Goal: Task Accomplishment & Management: Complete application form

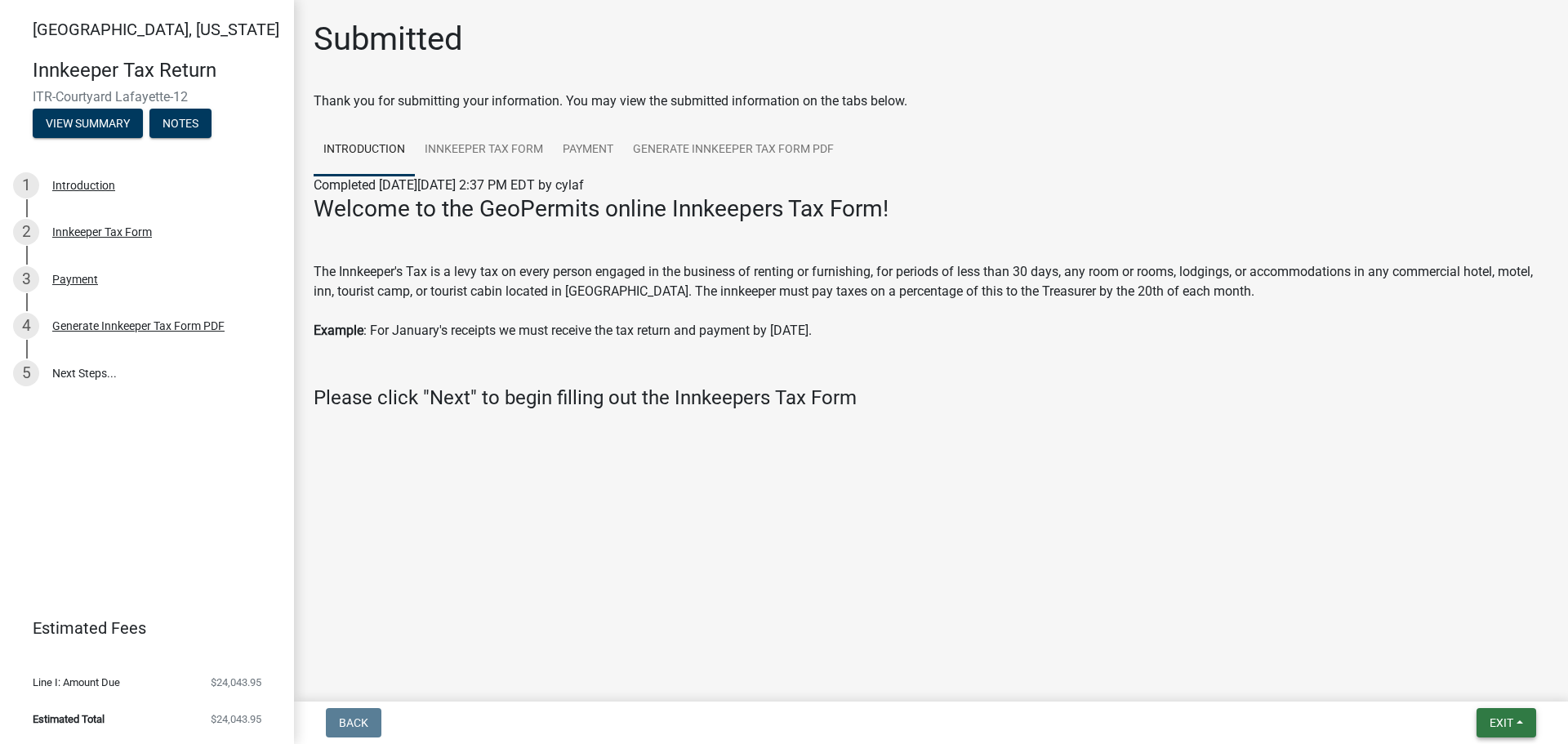
click at [1504, 724] on span "Exit" at bounding box center [1501, 723] width 23 height 13
click at [1442, 682] on button "Save & Exit" at bounding box center [1471, 679] width 131 height 39
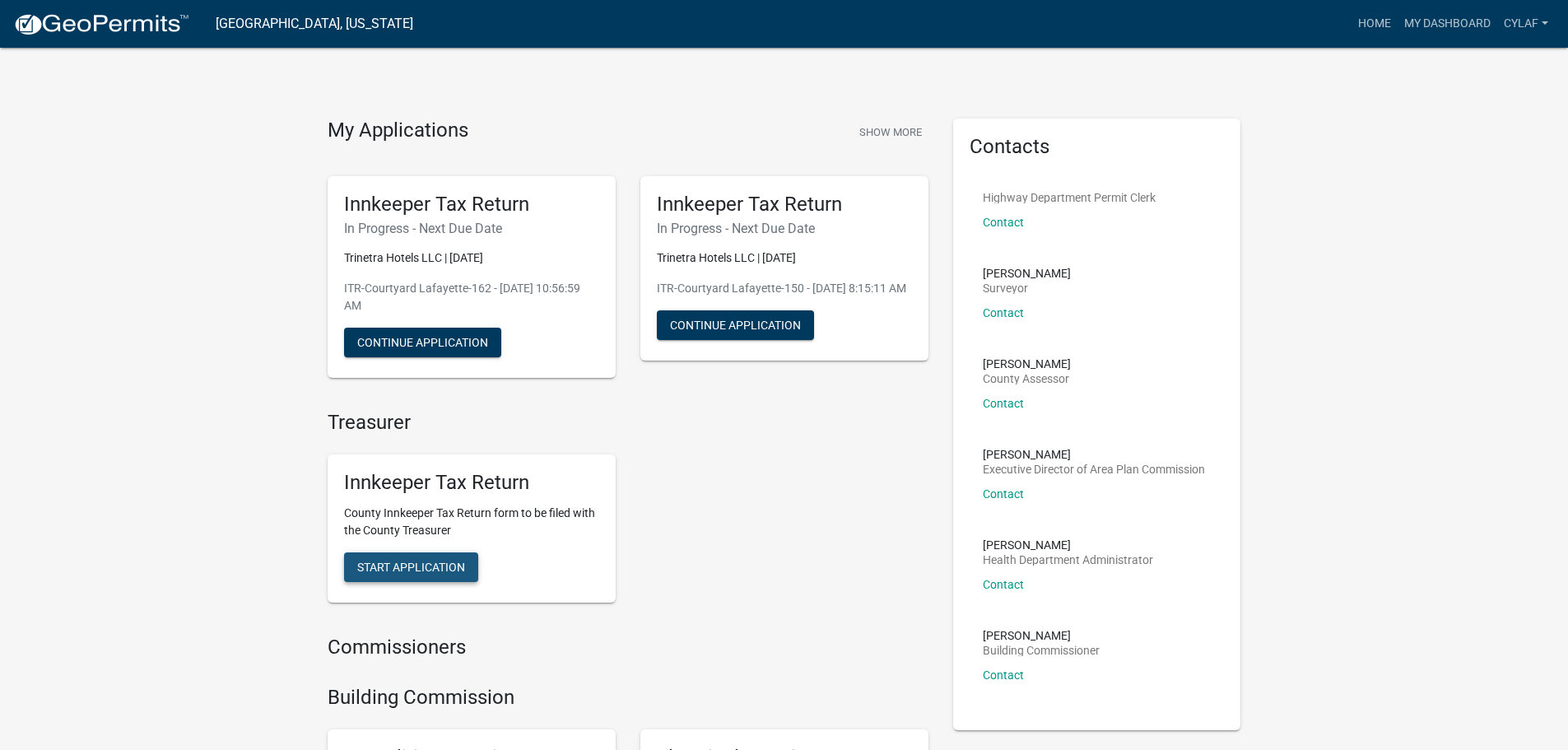
click at [414, 562] on span "Start Application" at bounding box center [410, 567] width 107 height 14
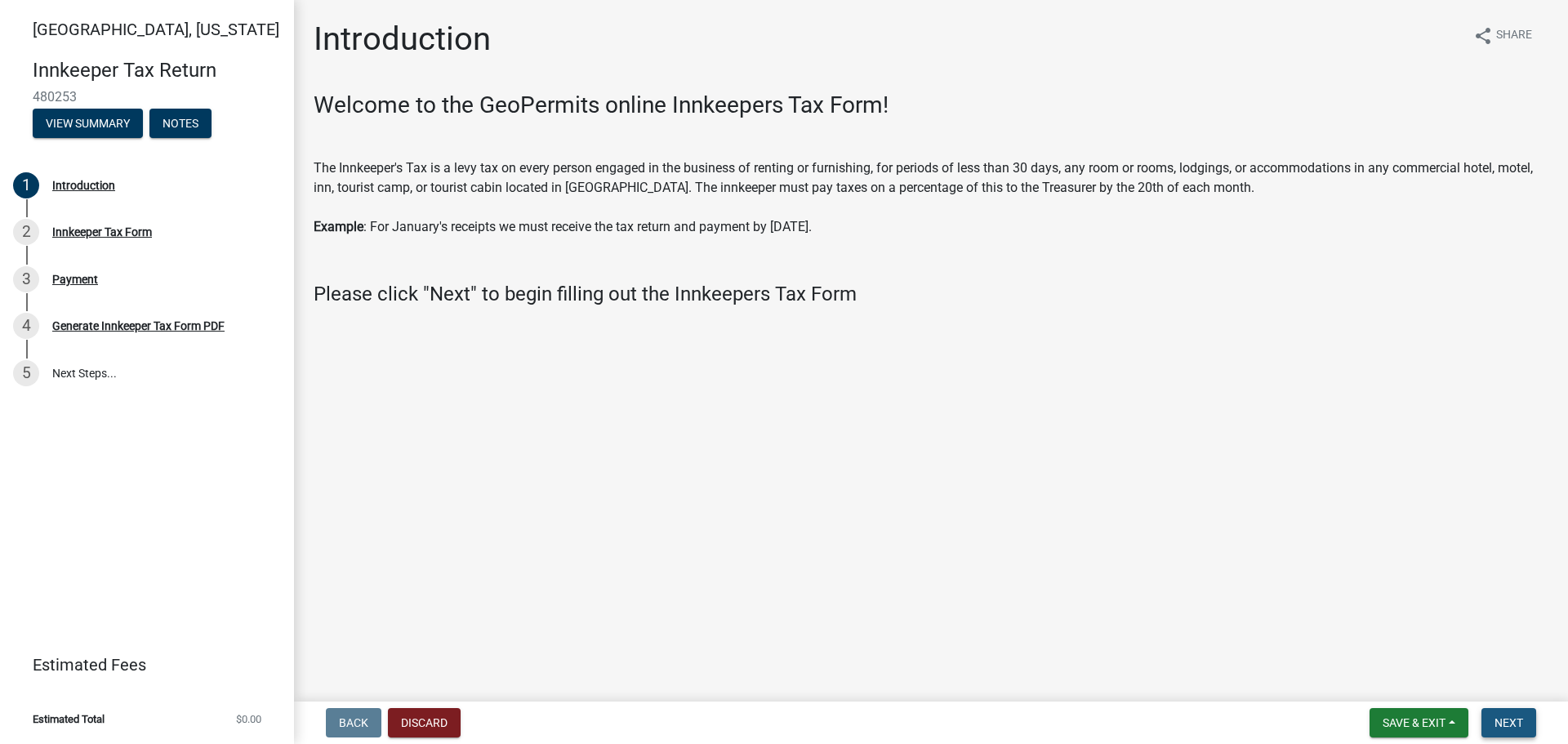
click at [1498, 724] on span "Next" at bounding box center [1508, 723] width 29 height 13
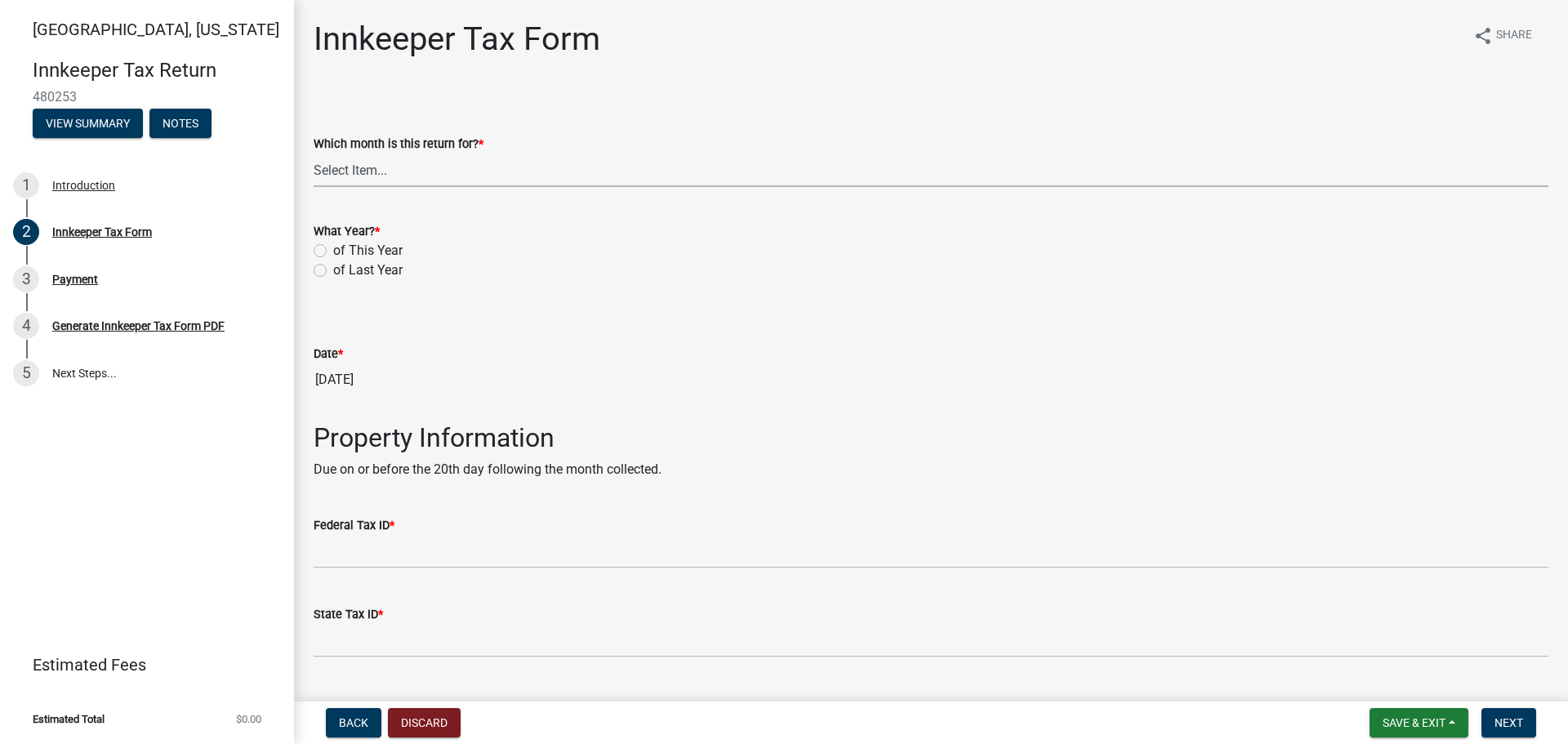
click at [400, 170] on select "Select Item... January February March April May June July August September Octo…" at bounding box center [930, 170] width 1234 height 34
click at [314, 153] on select "Select Item... January February March April May June July August September Octo…" at bounding box center [930, 170] width 1234 height 34
select select "3bfeeb76-798d-469b-ae14-5f6c2dc555fe"
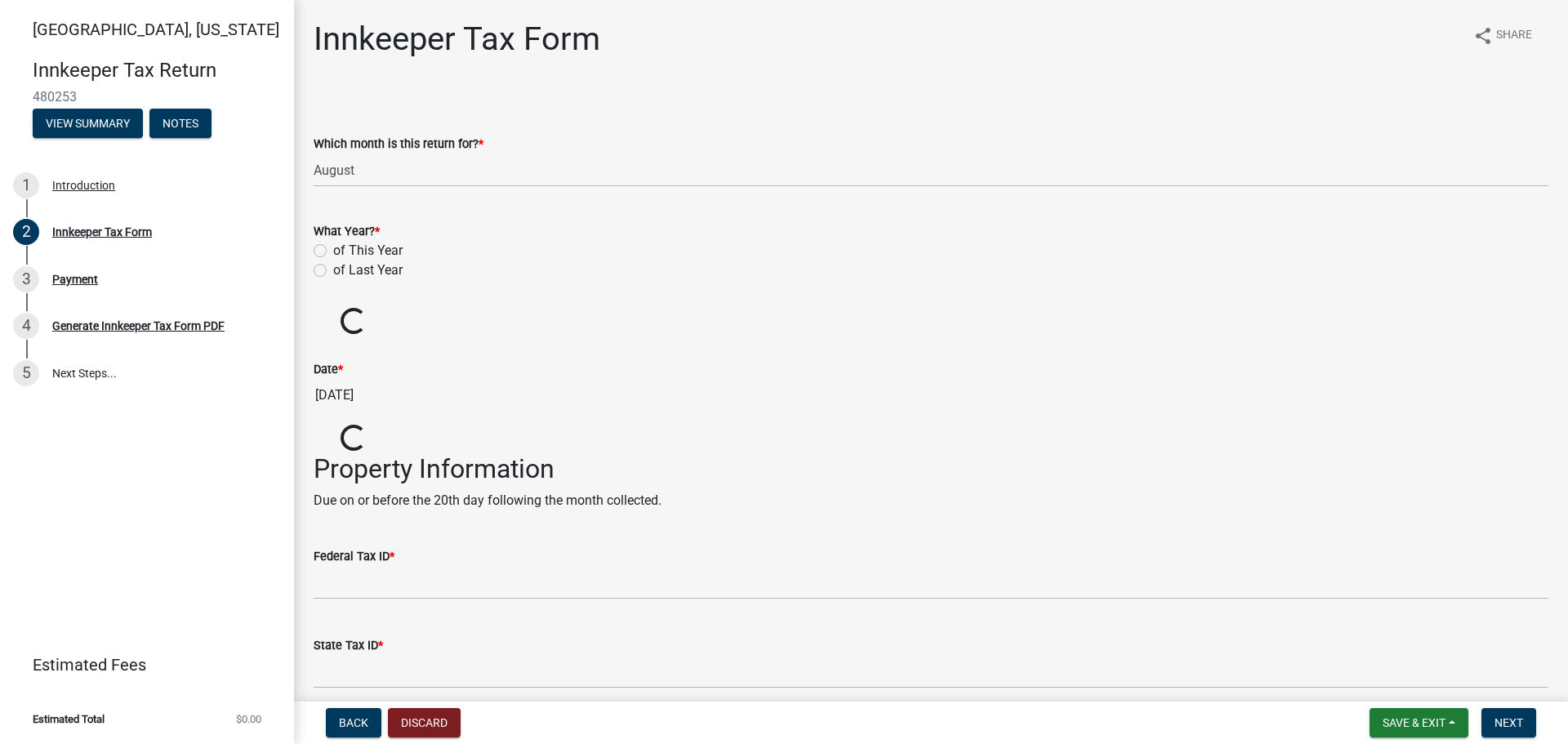
click at [333, 250] on label "of This Year" at bounding box center [367, 250] width 70 height 19
click at [333, 250] on input "of This Year" at bounding box center [338, 246] width 11 height 11
radio input "true"
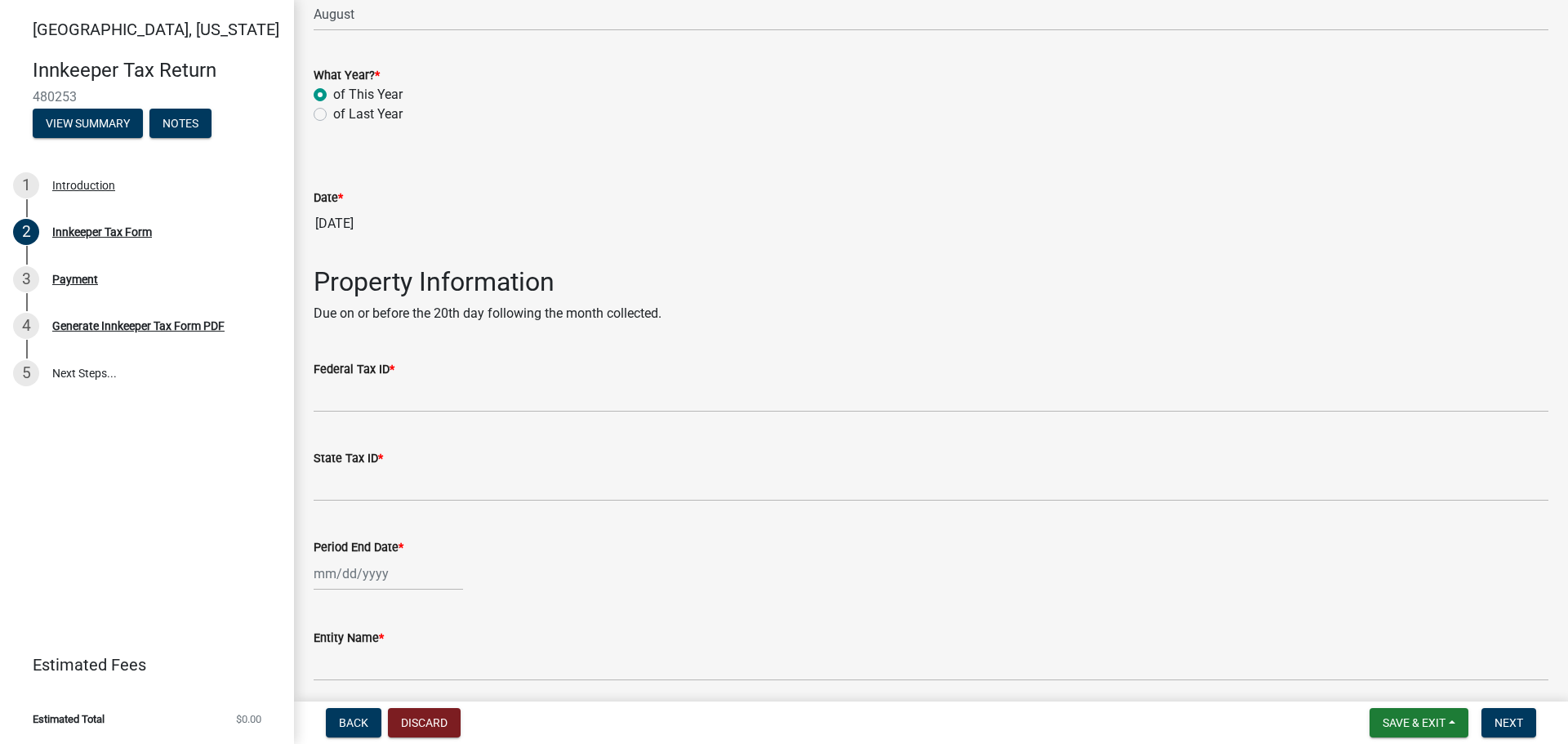
scroll to position [164, 0]
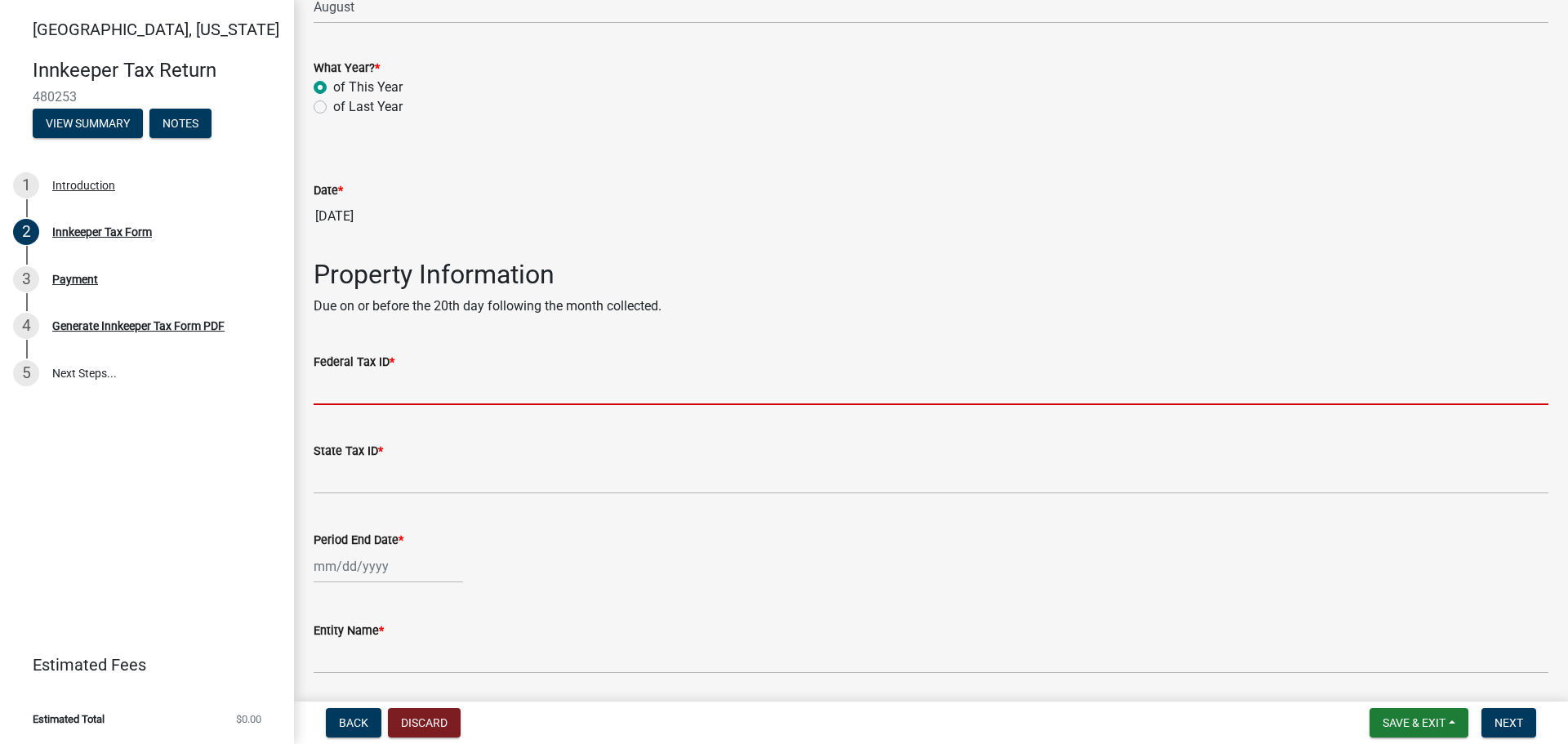
click at [364, 382] on input "Federal Tax ID *" at bounding box center [930, 388] width 1234 height 34
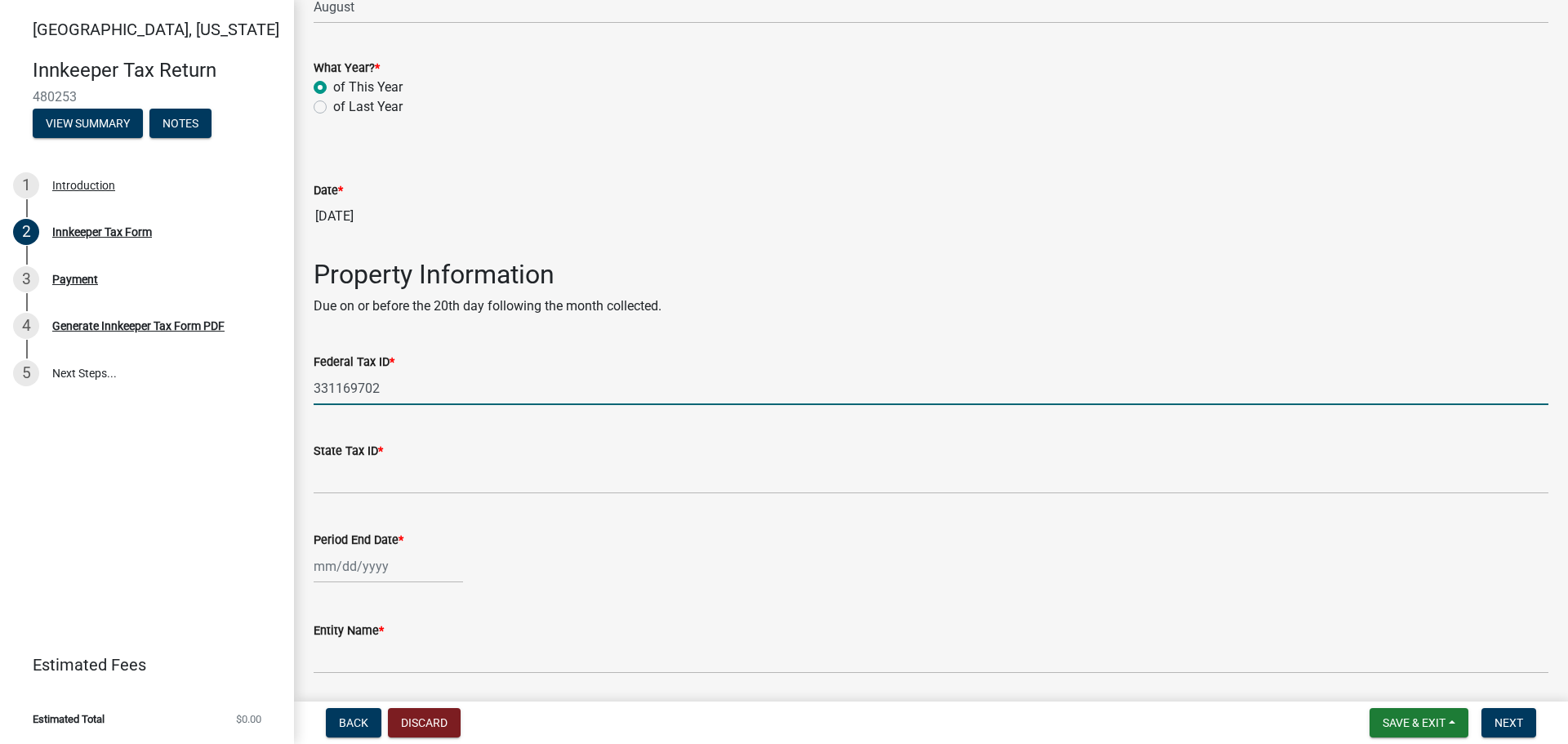
type input "331169702"
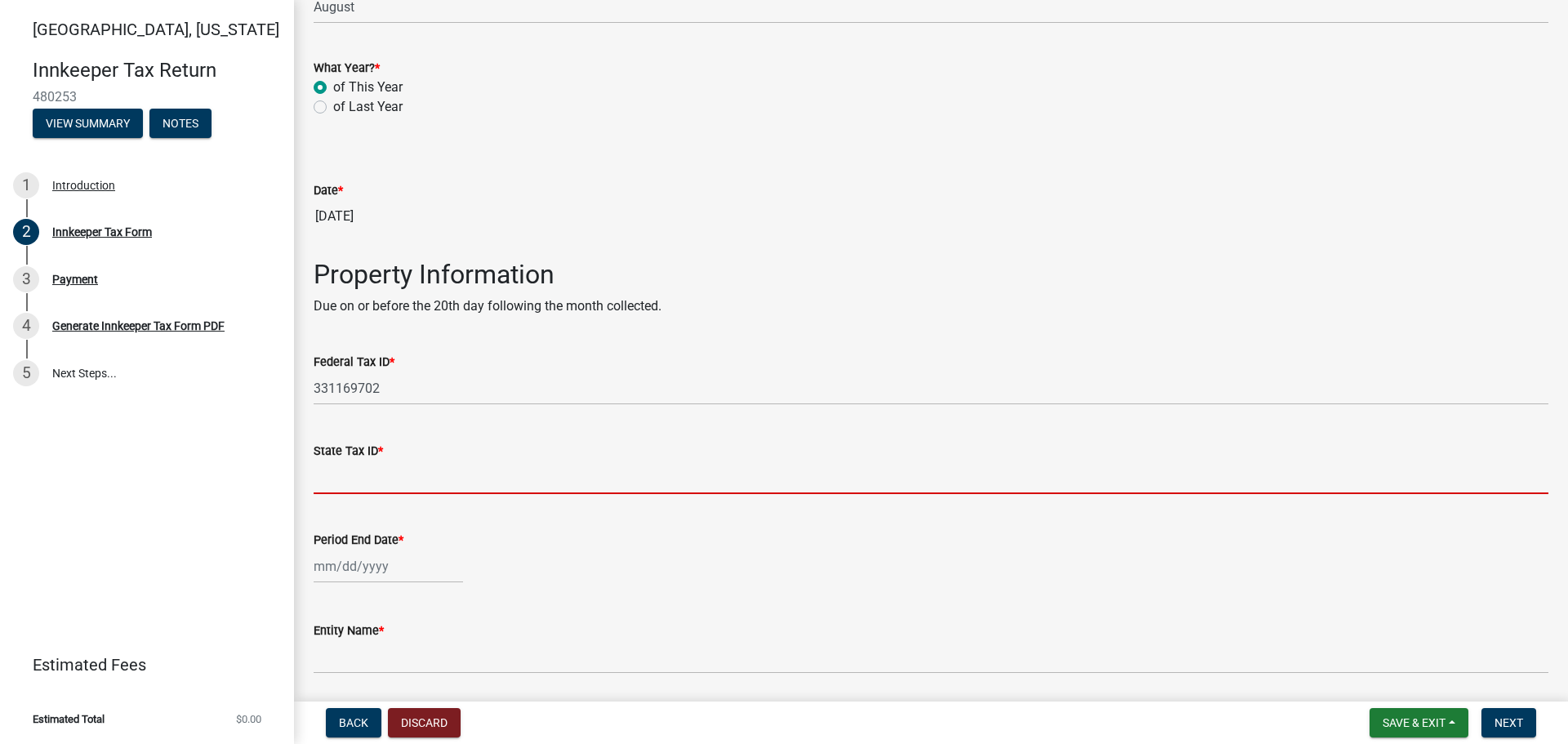
click at [362, 480] on input "State Tax ID *" at bounding box center [930, 477] width 1234 height 34
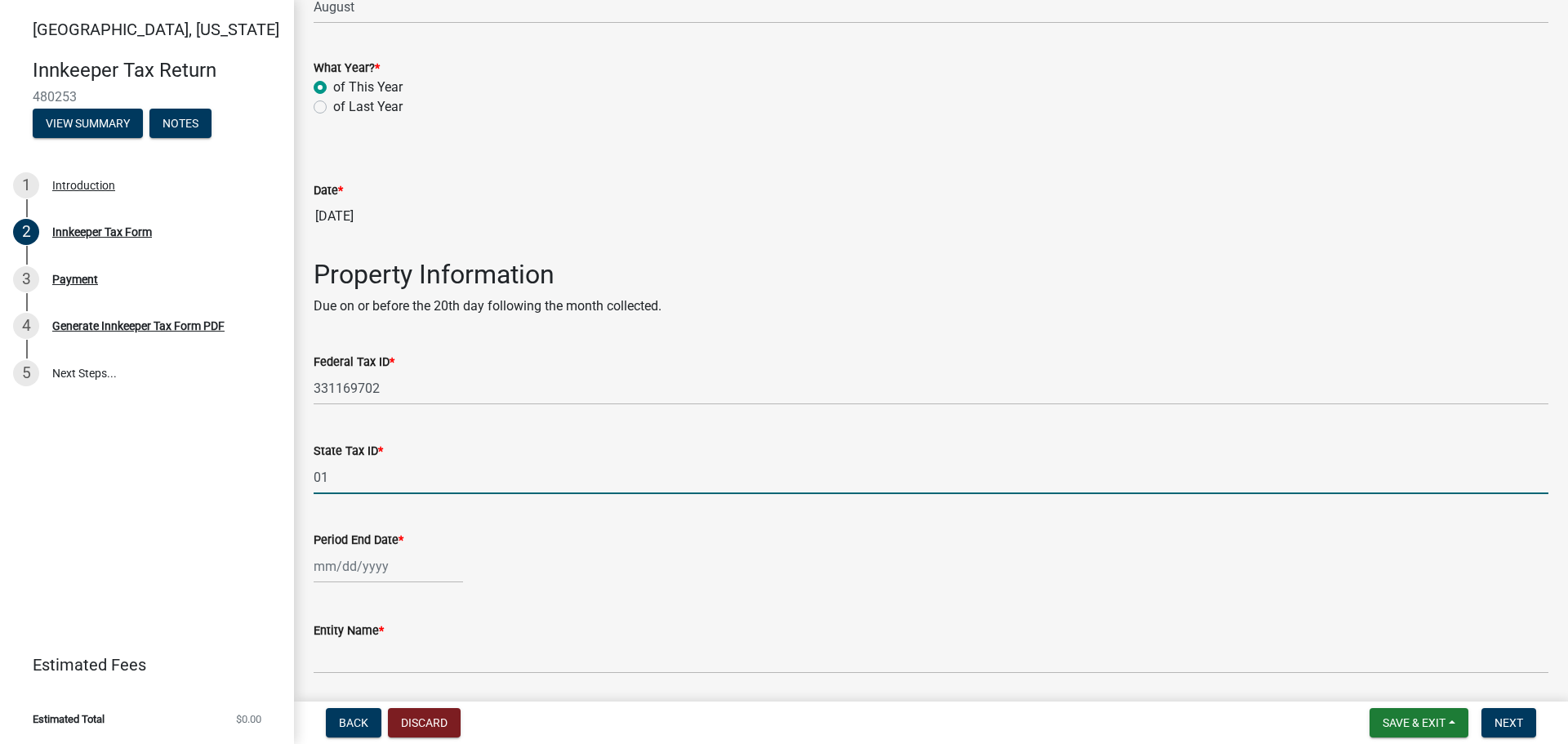
type input "0133812243"
click at [353, 570] on div at bounding box center [388, 566] width 149 height 34
select select "9"
select select "2025"
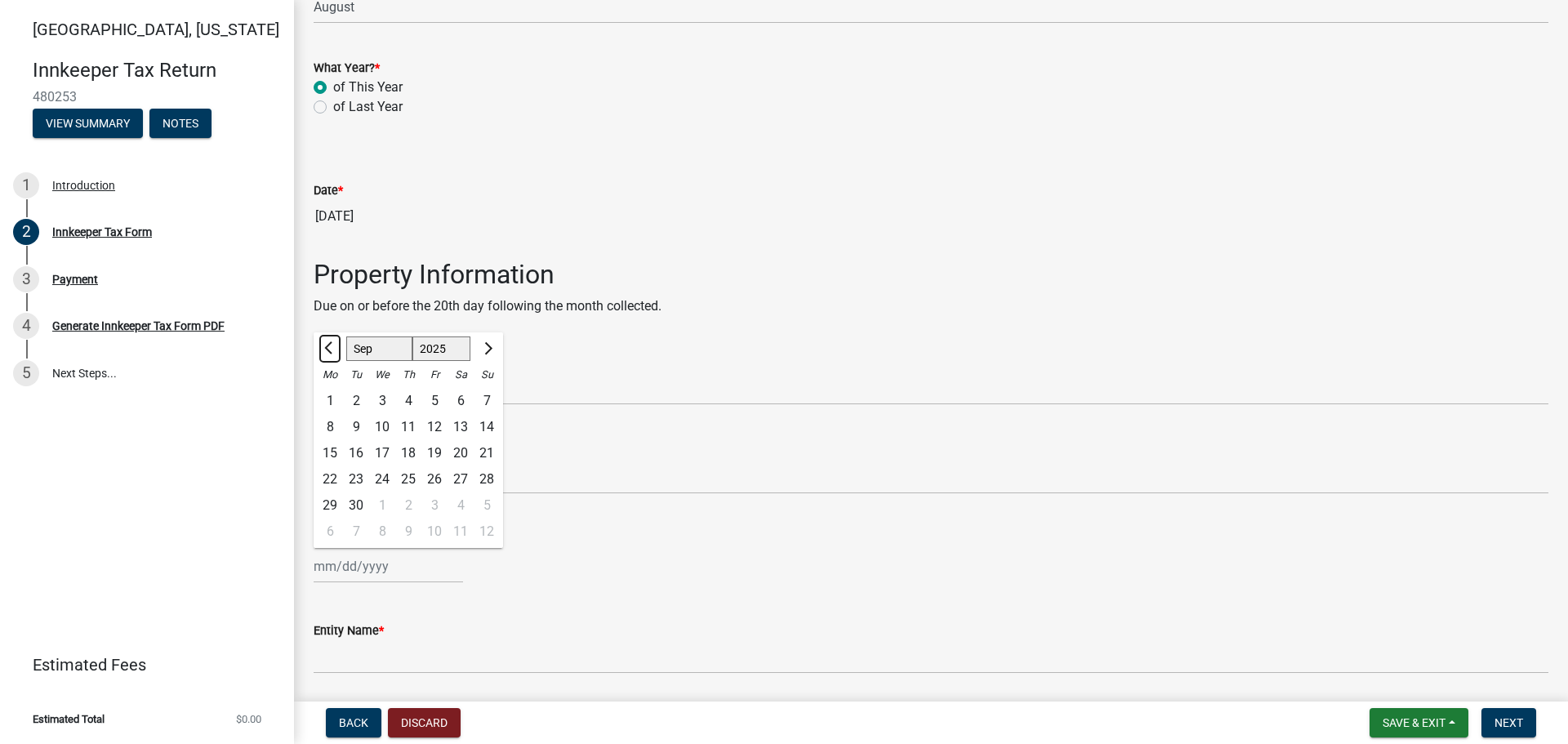
click at [326, 344] on button "Previous month" at bounding box center [329, 348] width 19 height 26
select select "8"
click at [491, 502] on div "31" at bounding box center [486, 505] width 26 height 26
type input "[DATE]"
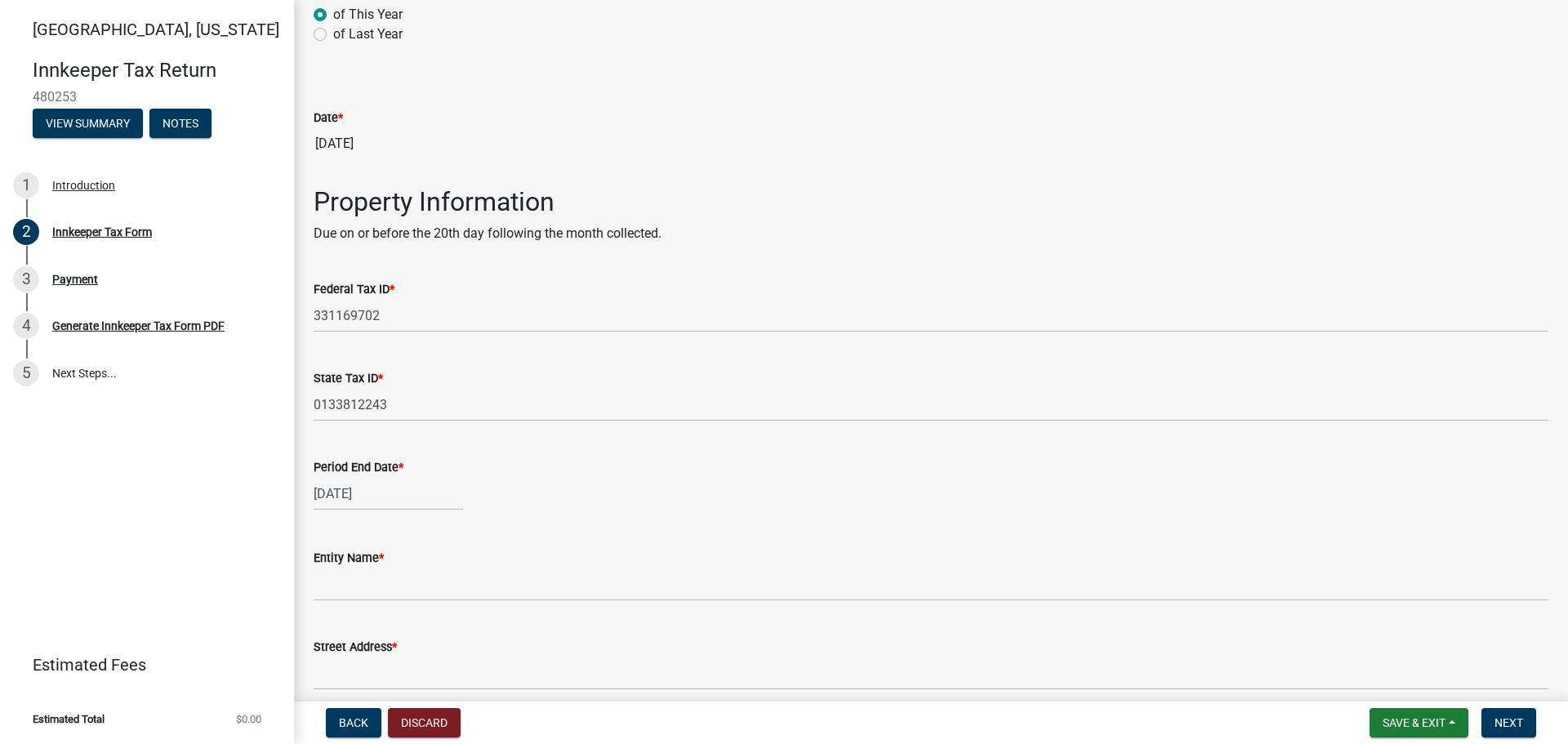
scroll to position [408, 0]
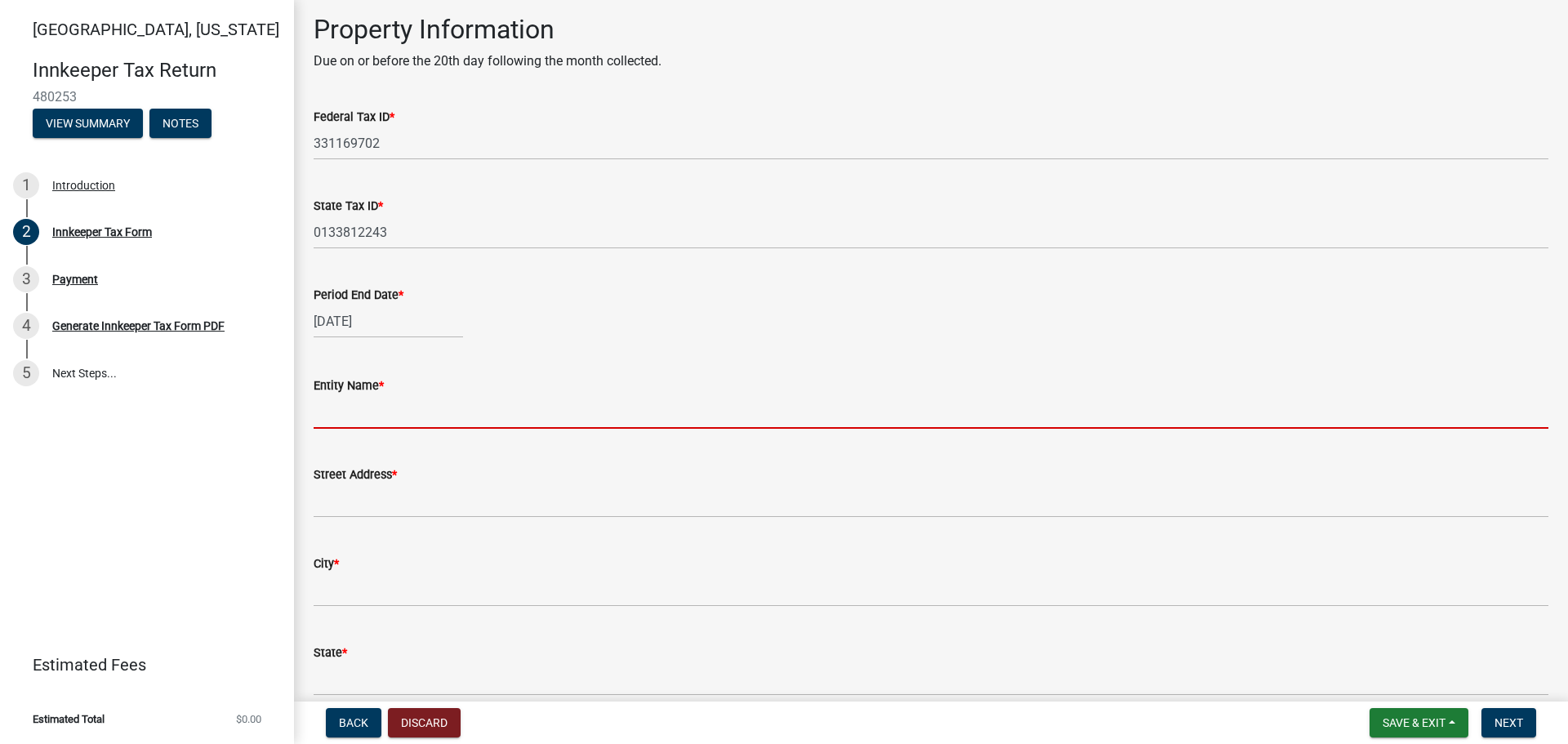
click at [376, 415] on input "Entity Name *" at bounding box center [930, 412] width 1234 height 34
type input "Trinetra Hotels LLC"
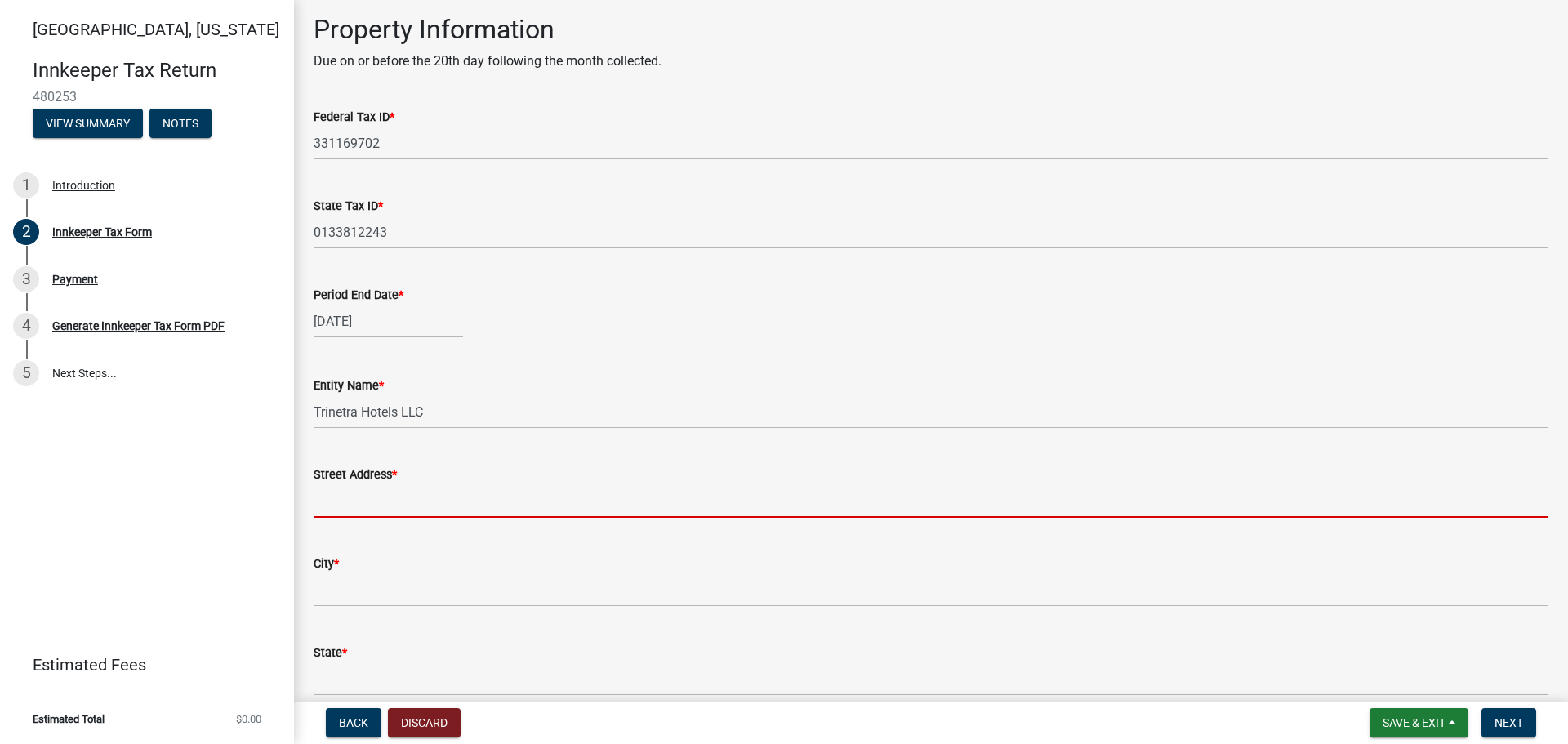
click at [371, 497] on input "Street Address *" at bounding box center [930, 501] width 1234 height 34
type input "[STREET_ADDRESS]"
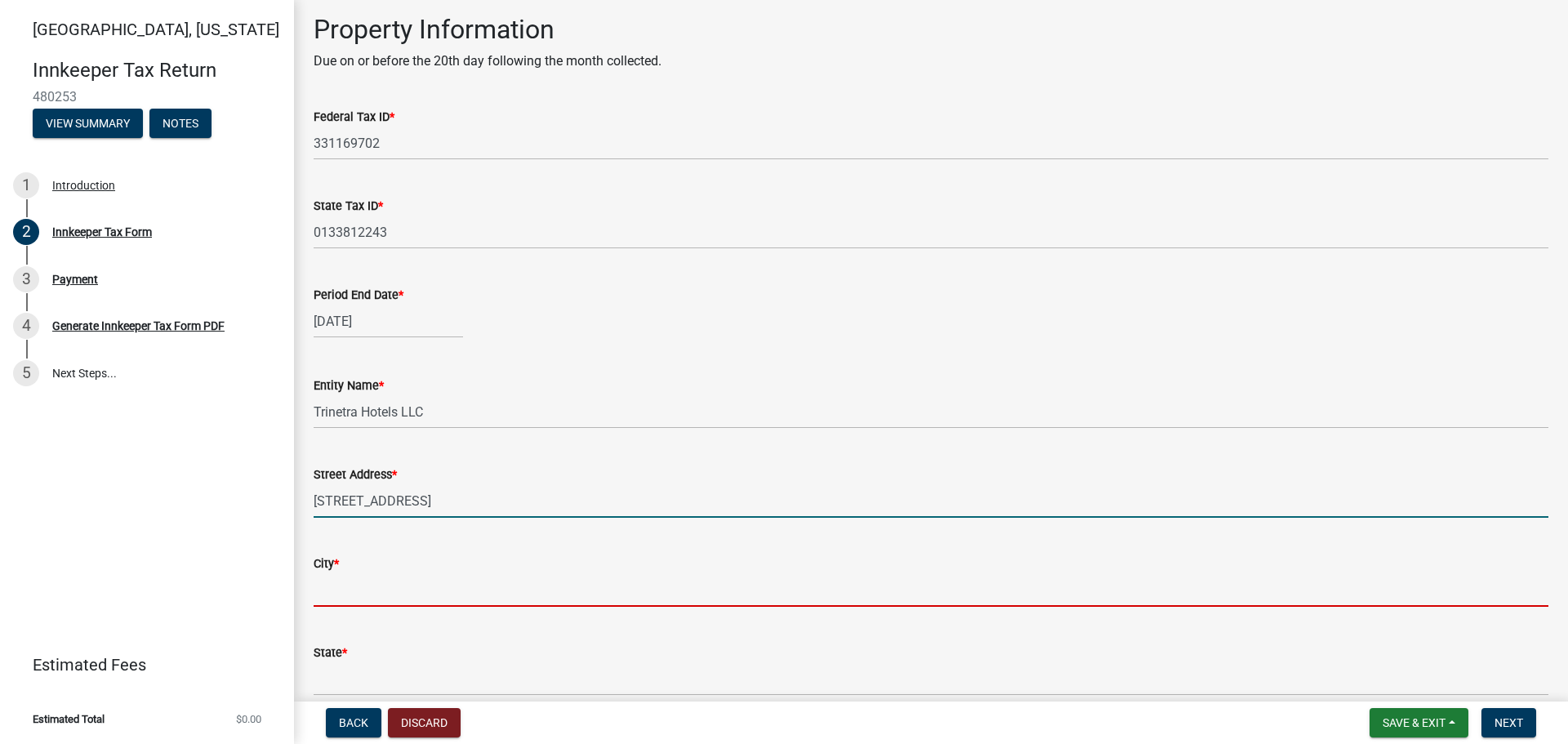
type input "MOUNT PROSPECT"
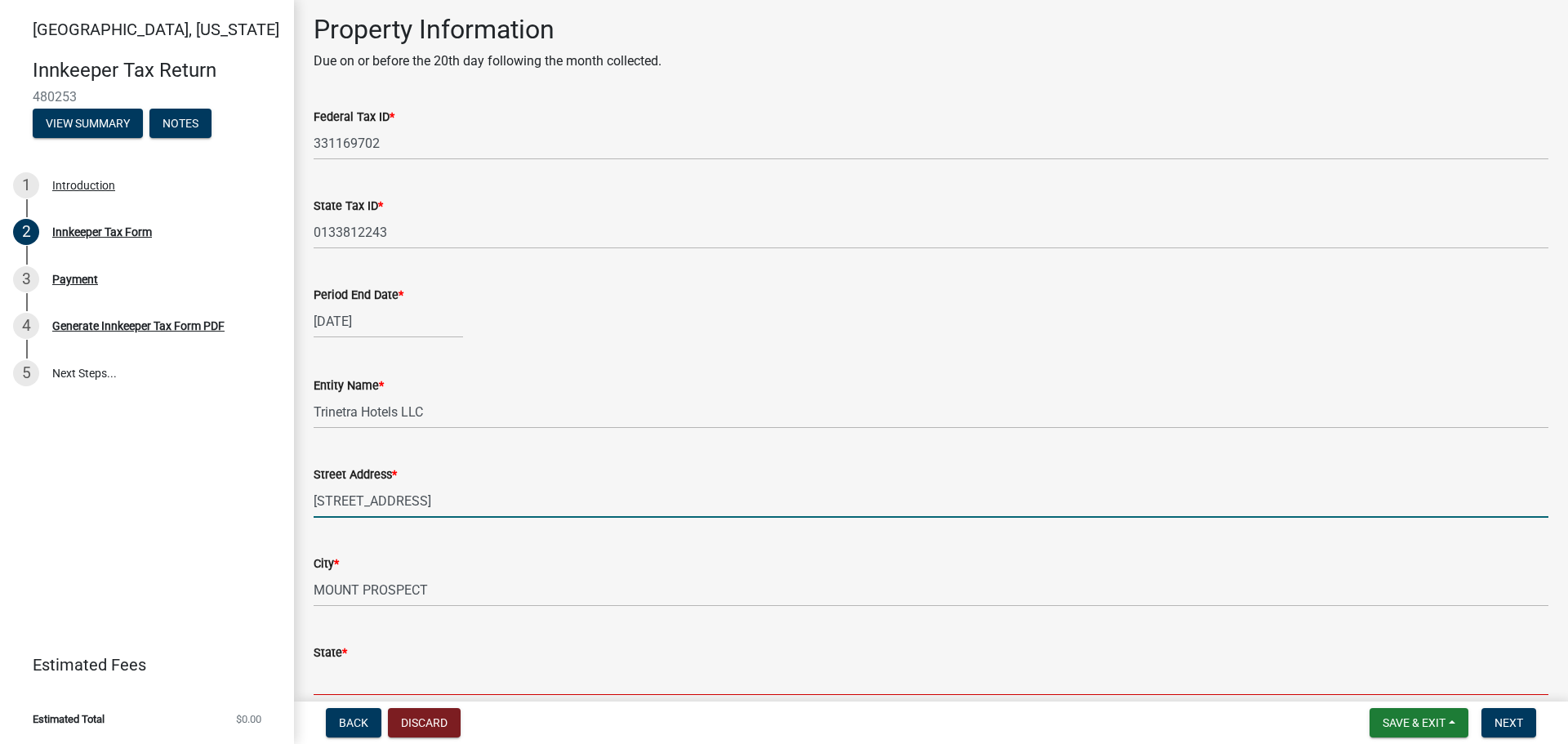
type input "IL"
type input "60056-6009"
drag, startPoint x: 506, startPoint y: 503, endPoint x: 560, endPoint y: 502, distance: 54.0
click at [560, 502] on input "[STREET_ADDRESS]" at bounding box center [930, 501] width 1234 height 34
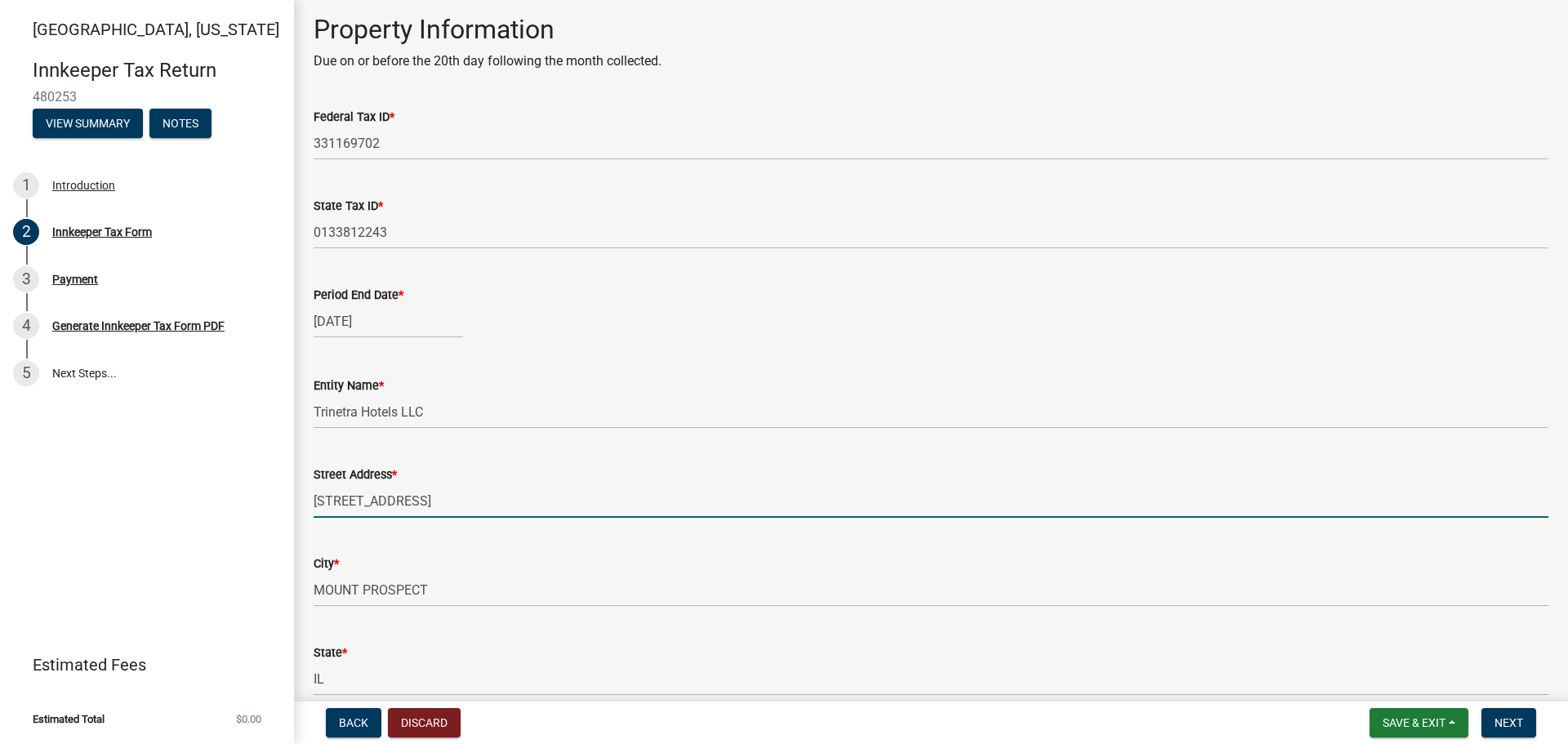
type input "[STREET_ADDRESS]"
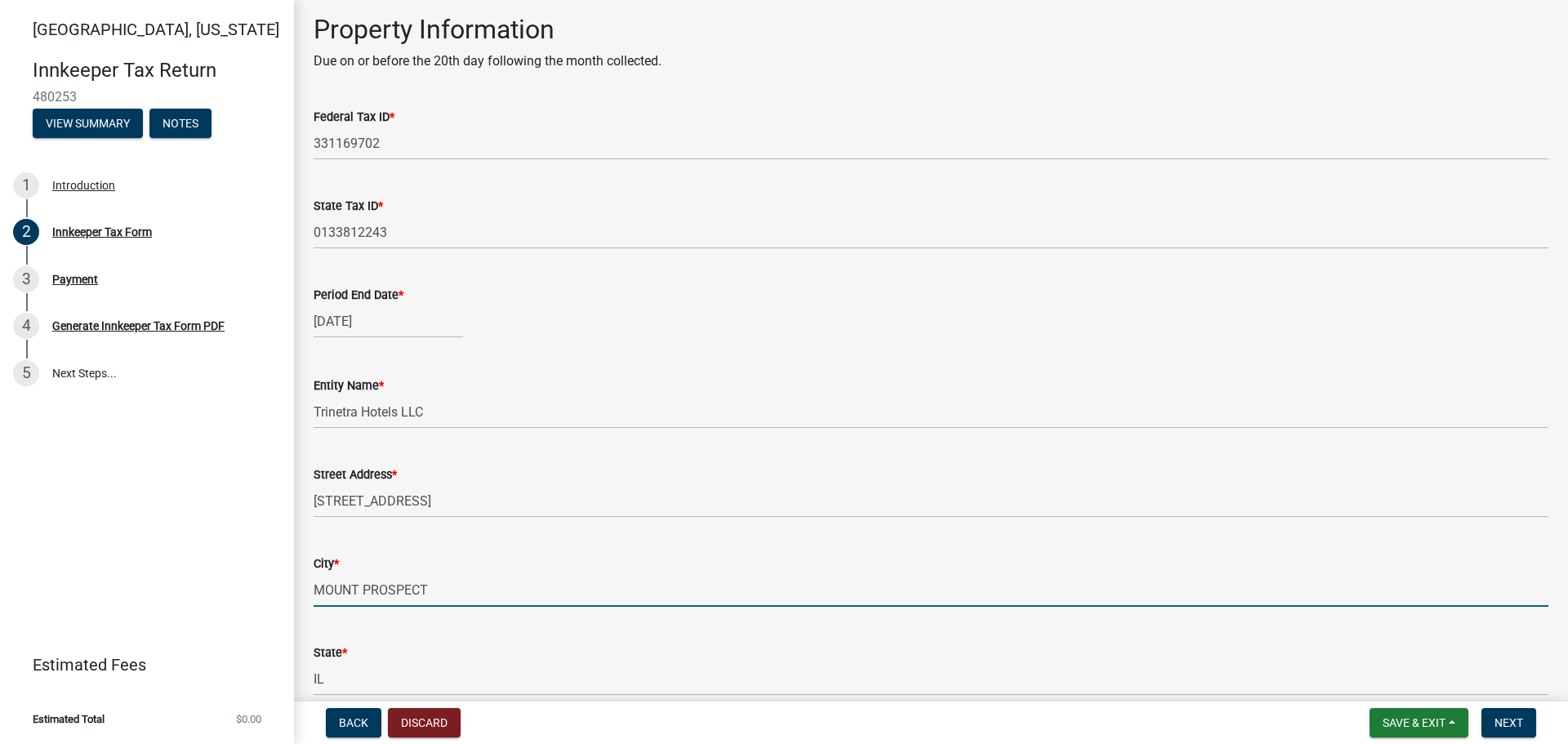
click at [644, 578] on input "MOUNT PROSPECT" at bounding box center [930, 590] width 1234 height 34
click at [356, 541] on div "City * [GEOGRAPHIC_DATA]" at bounding box center [930, 569] width 1234 height 76
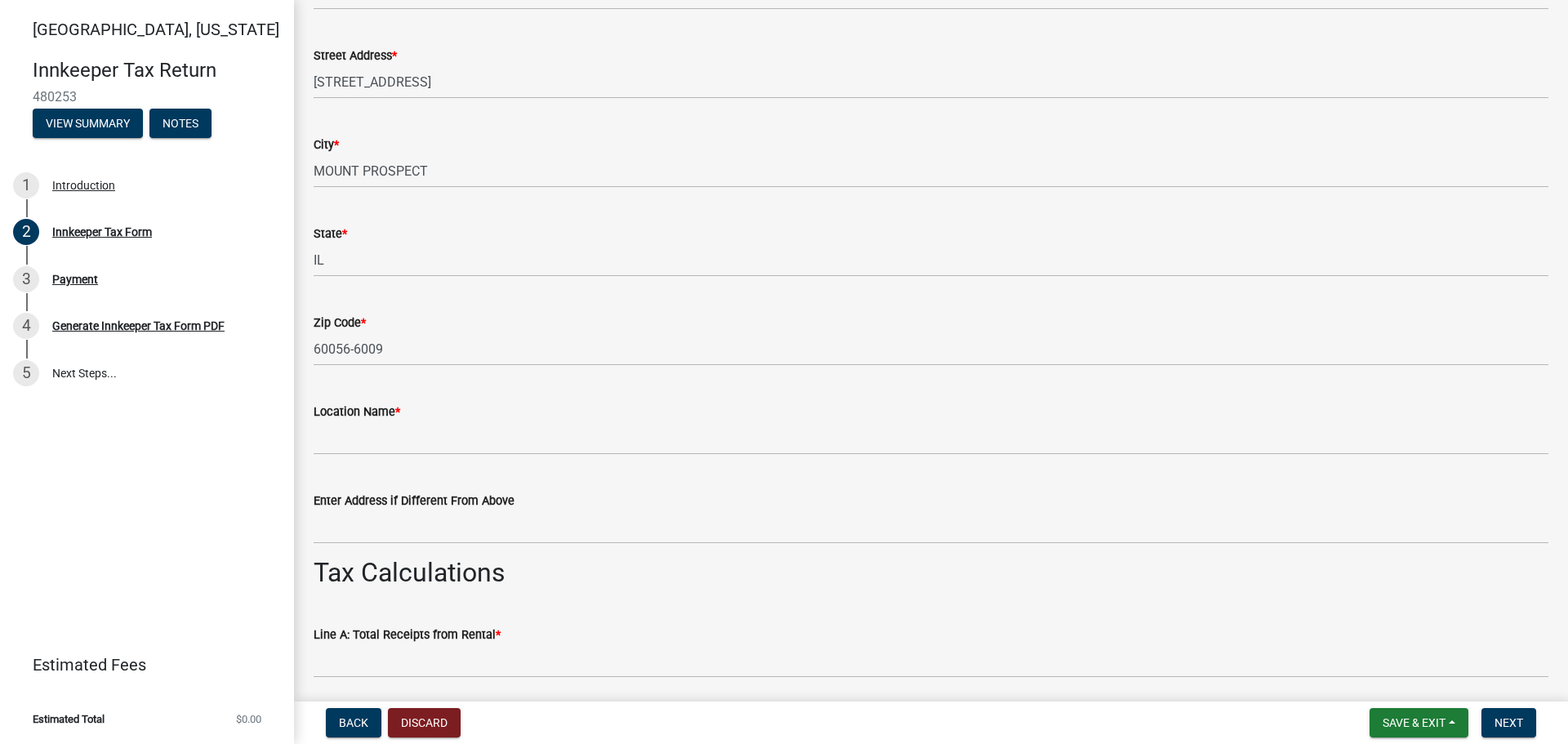
scroll to position [898, 0]
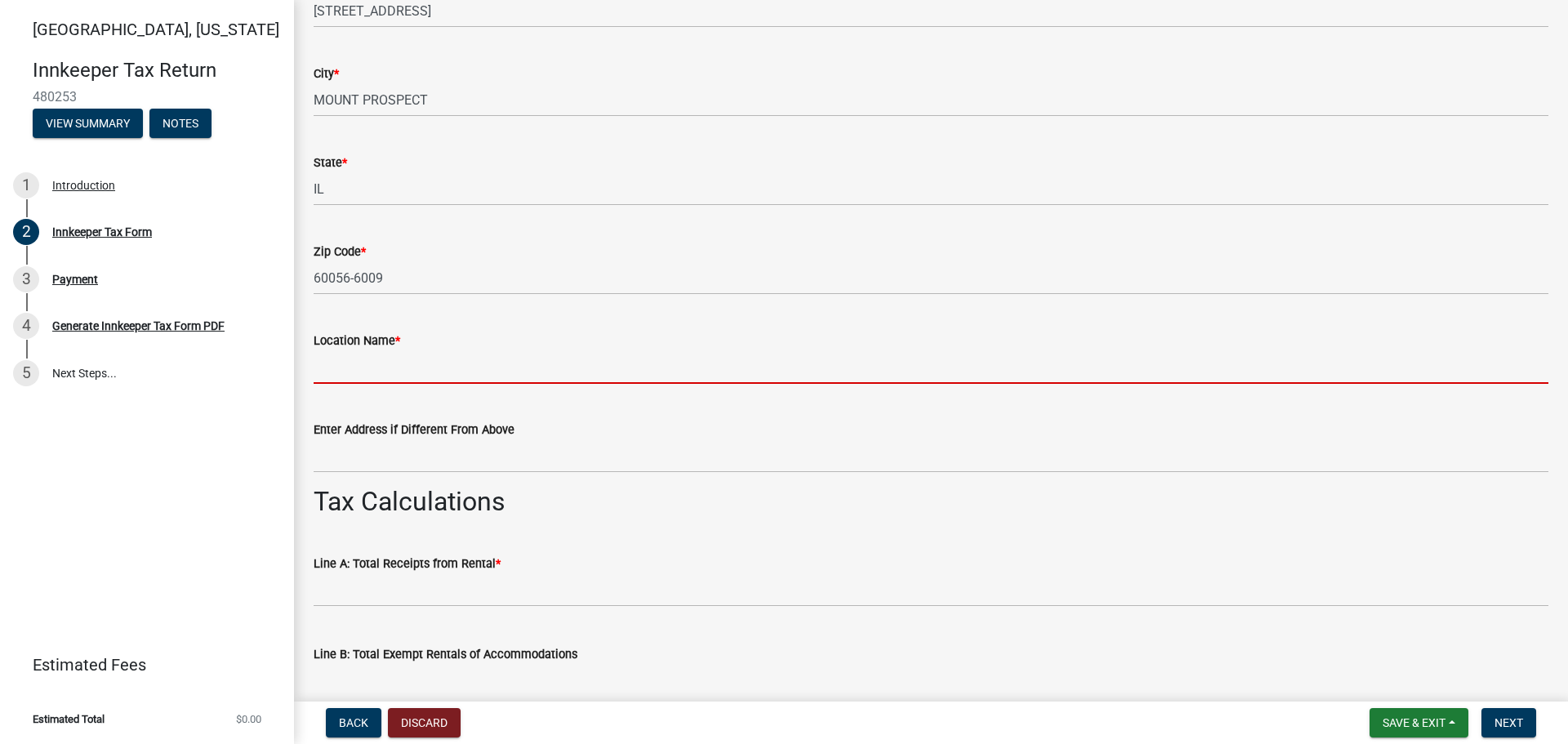
click at [368, 369] on input "Location Name *" at bounding box center [930, 367] width 1234 height 34
type input "Courtyard [GEOGRAPHIC_DATA]"
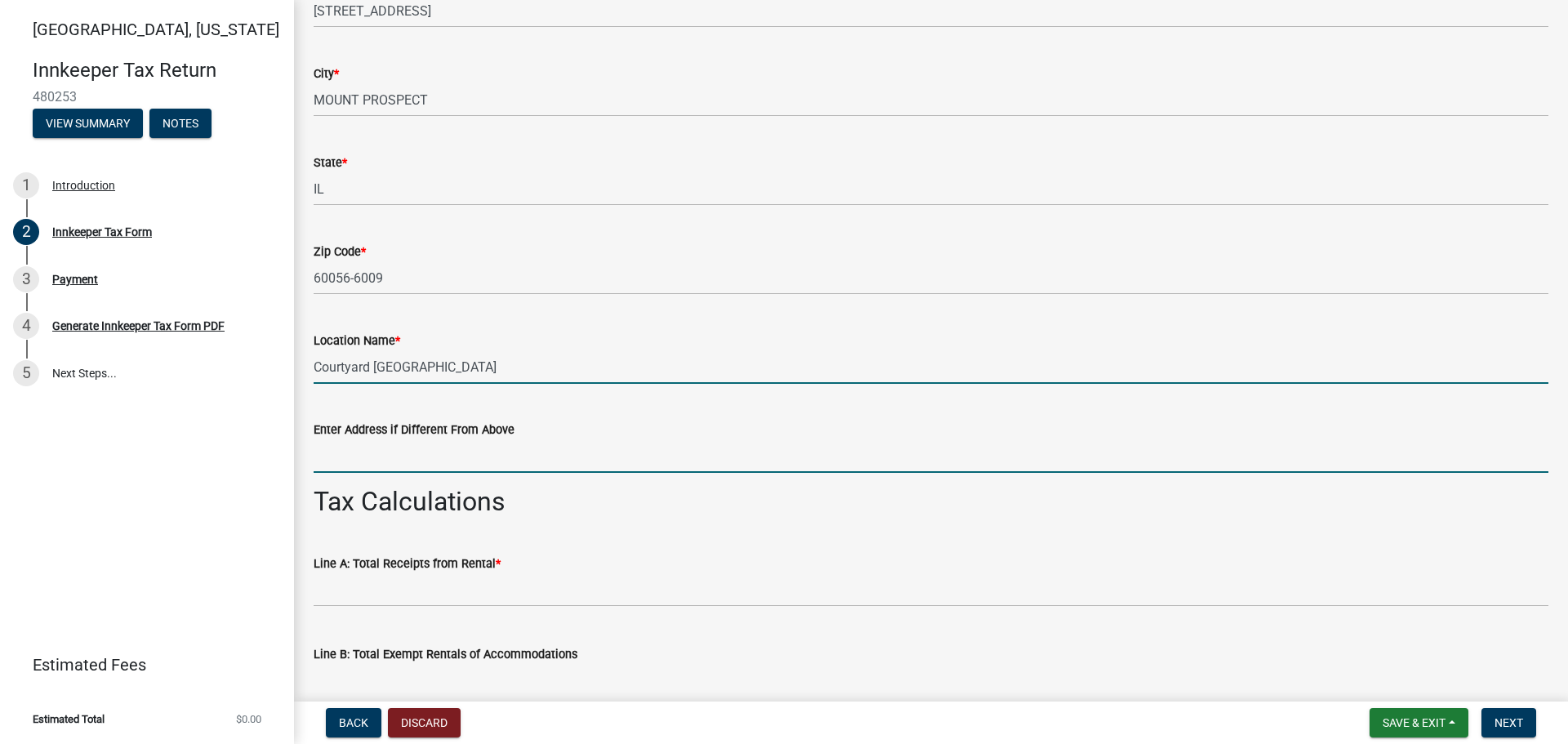
click at [380, 453] on input "Enter Address if Different From Above" at bounding box center [930, 456] width 1234 height 34
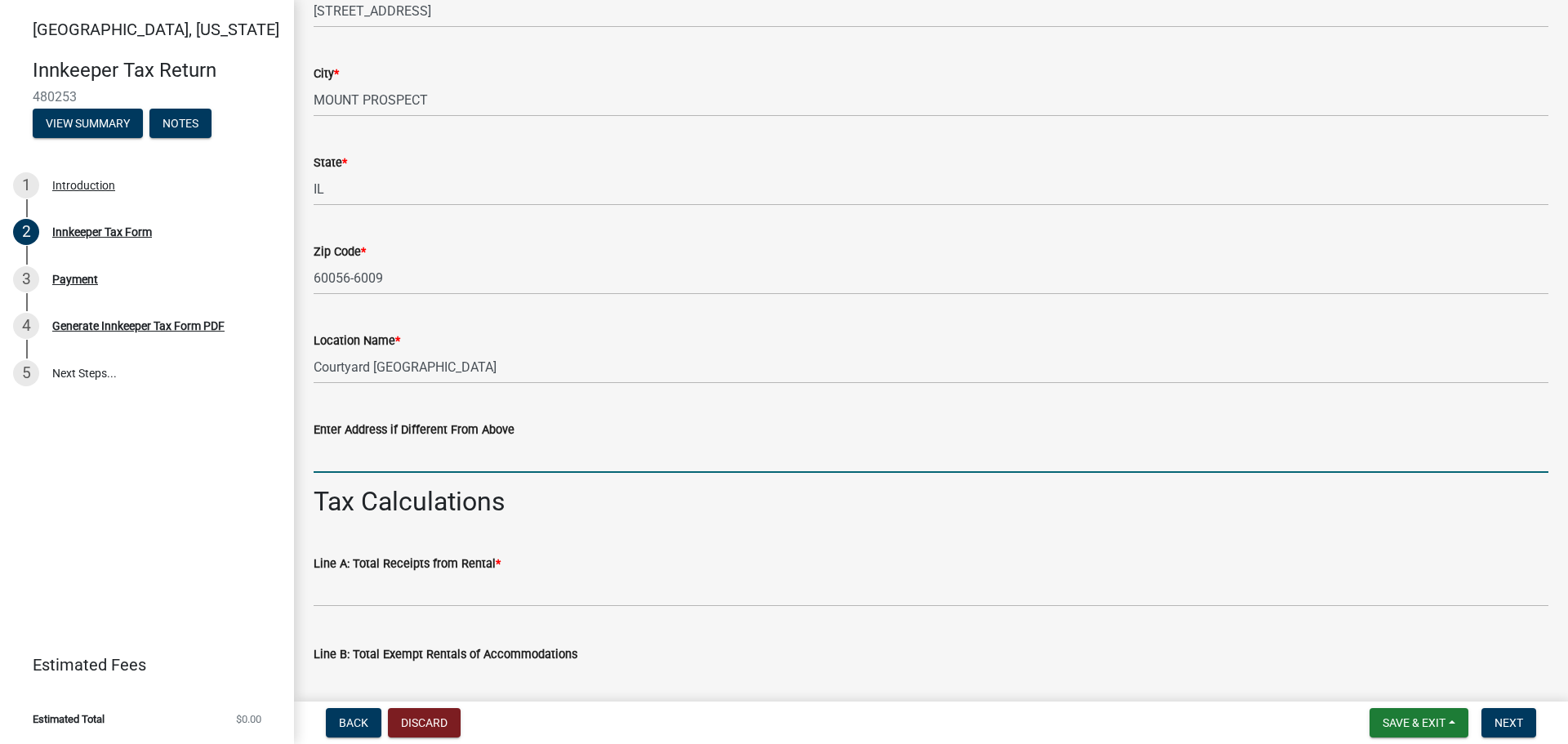
type input "[STREET_ADDRESS]"
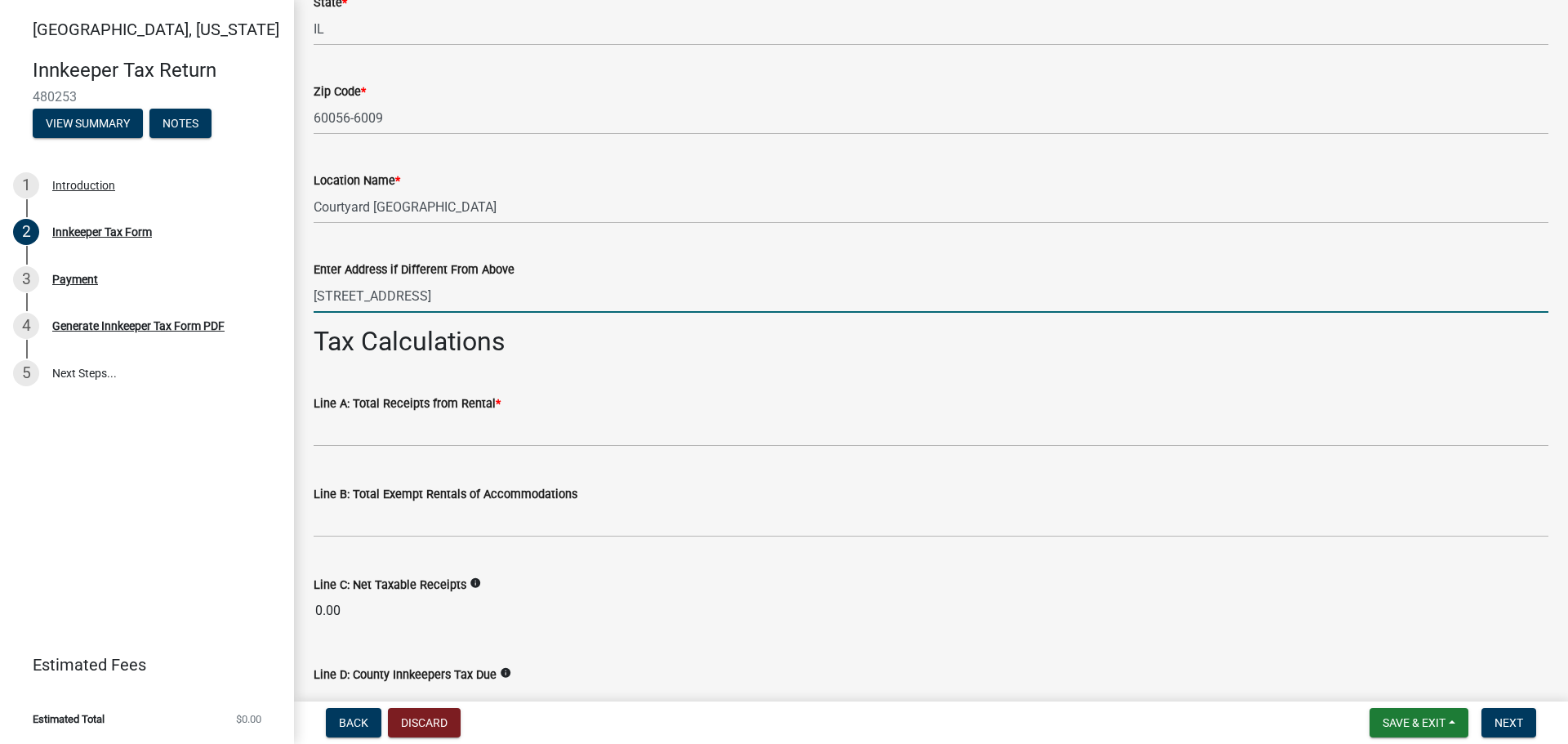
scroll to position [1061, 0]
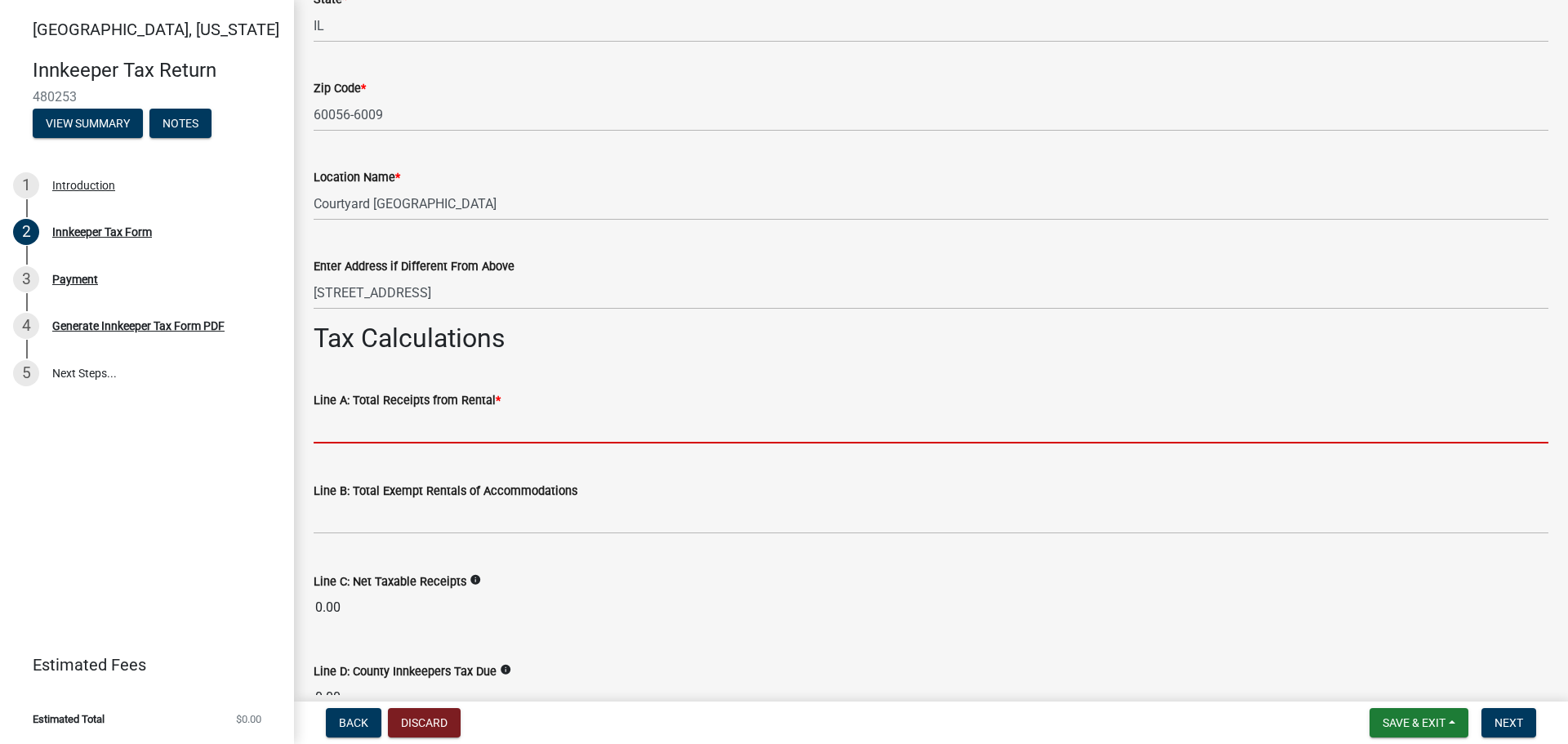
click at [374, 425] on input "text" at bounding box center [930, 427] width 1234 height 34
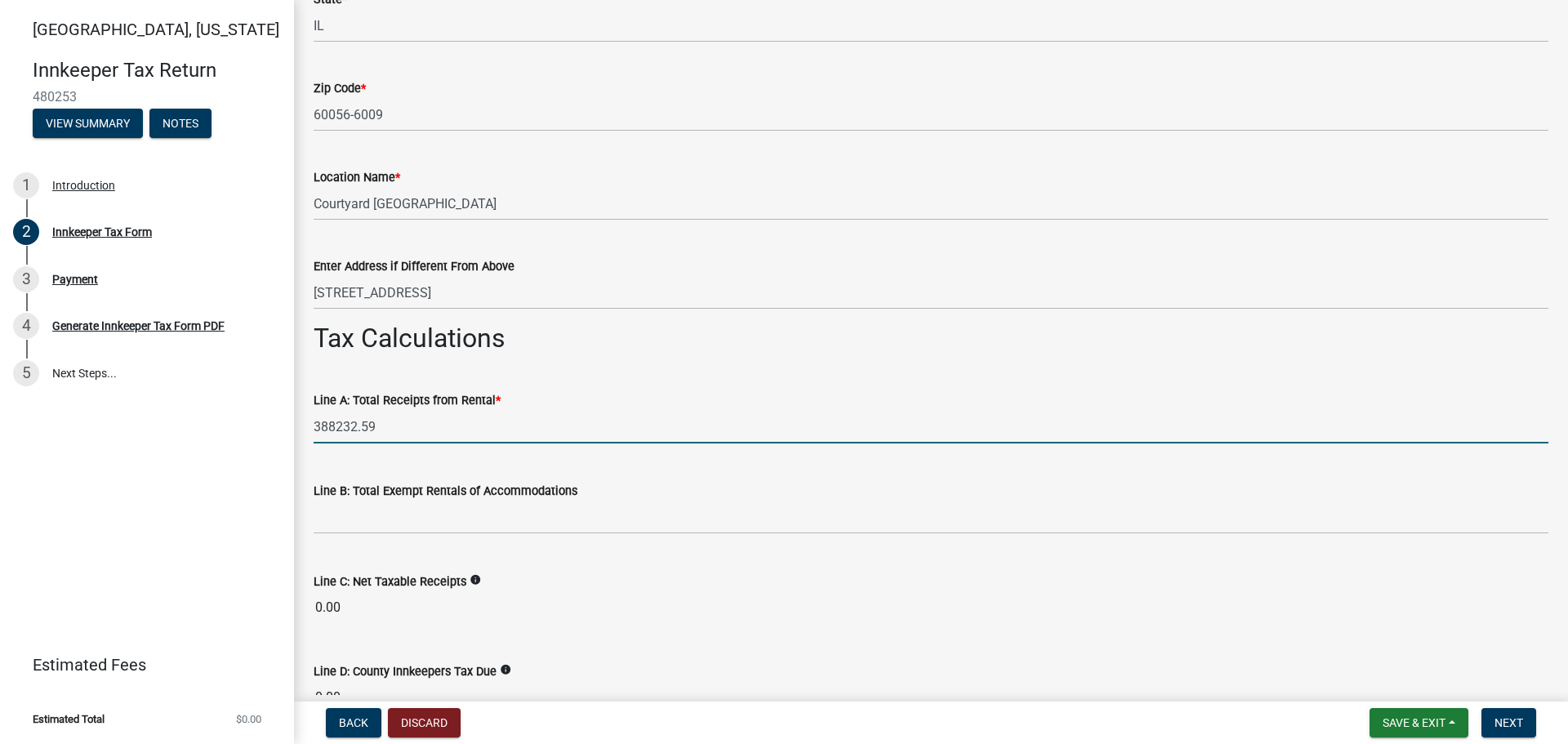
type input "388232.59"
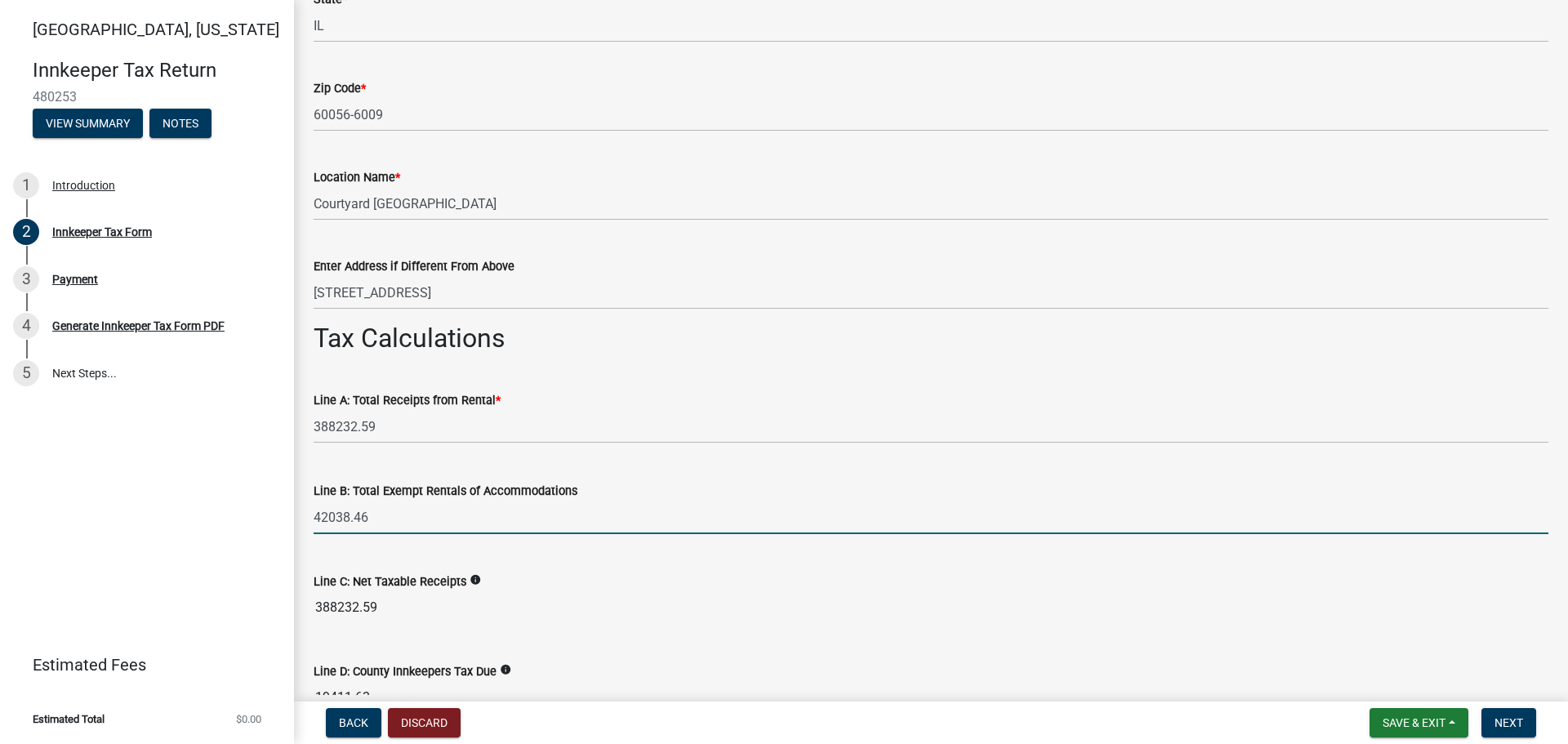
type input "42038.46"
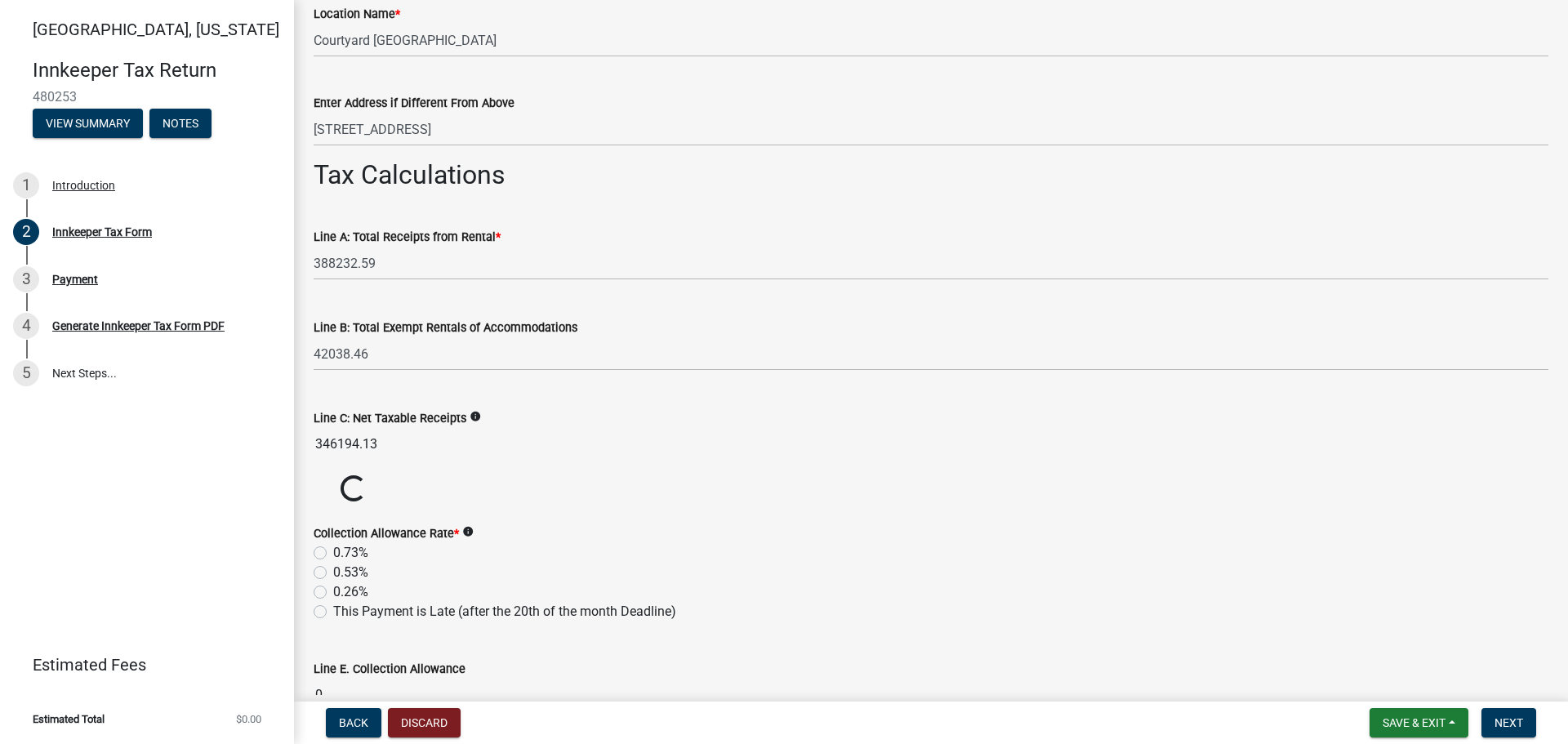
scroll to position [1306, 0]
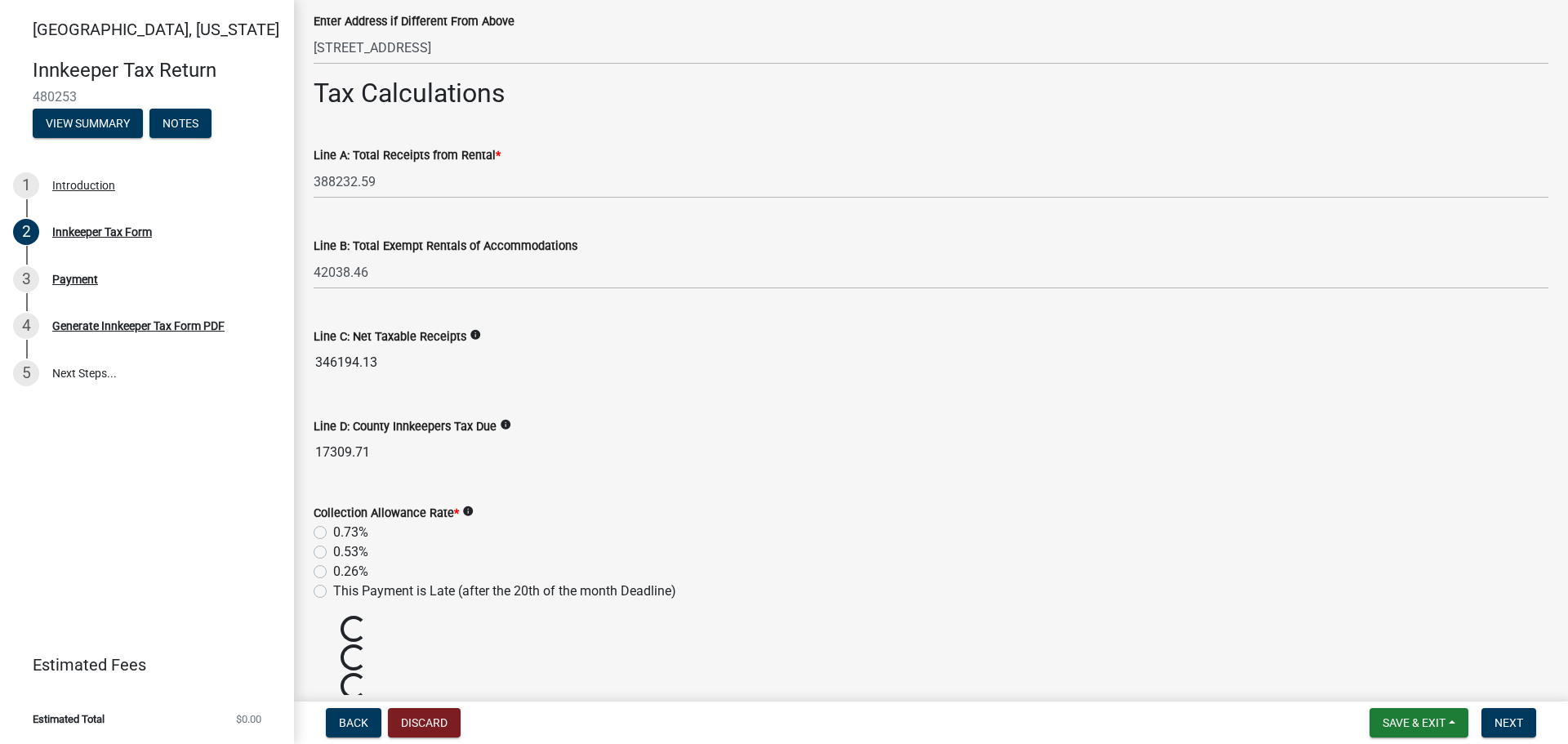
click at [320, 487] on form "Collection Allowance Rate * info 0.73% 0.53% 0.26% This Payment is Late (after …" at bounding box center [930, 542] width 1234 height 117
click at [333, 557] on label "0.53%" at bounding box center [351, 551] width 35 height 19
click at [333, 553] on input "0.53%" at bounding box center [338, 547] width 11 height 11
radio input "true"
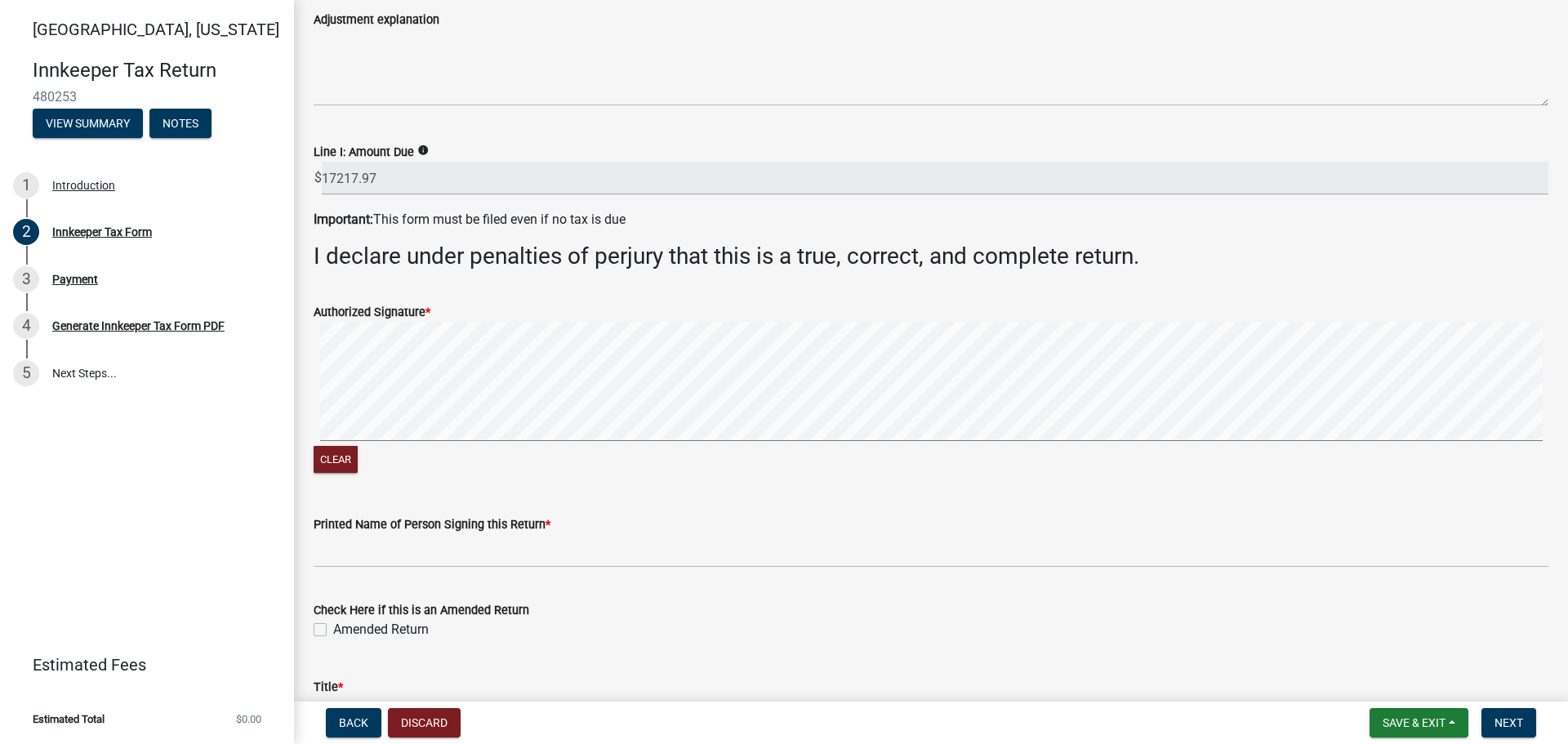
scroll to position [2449, 0]
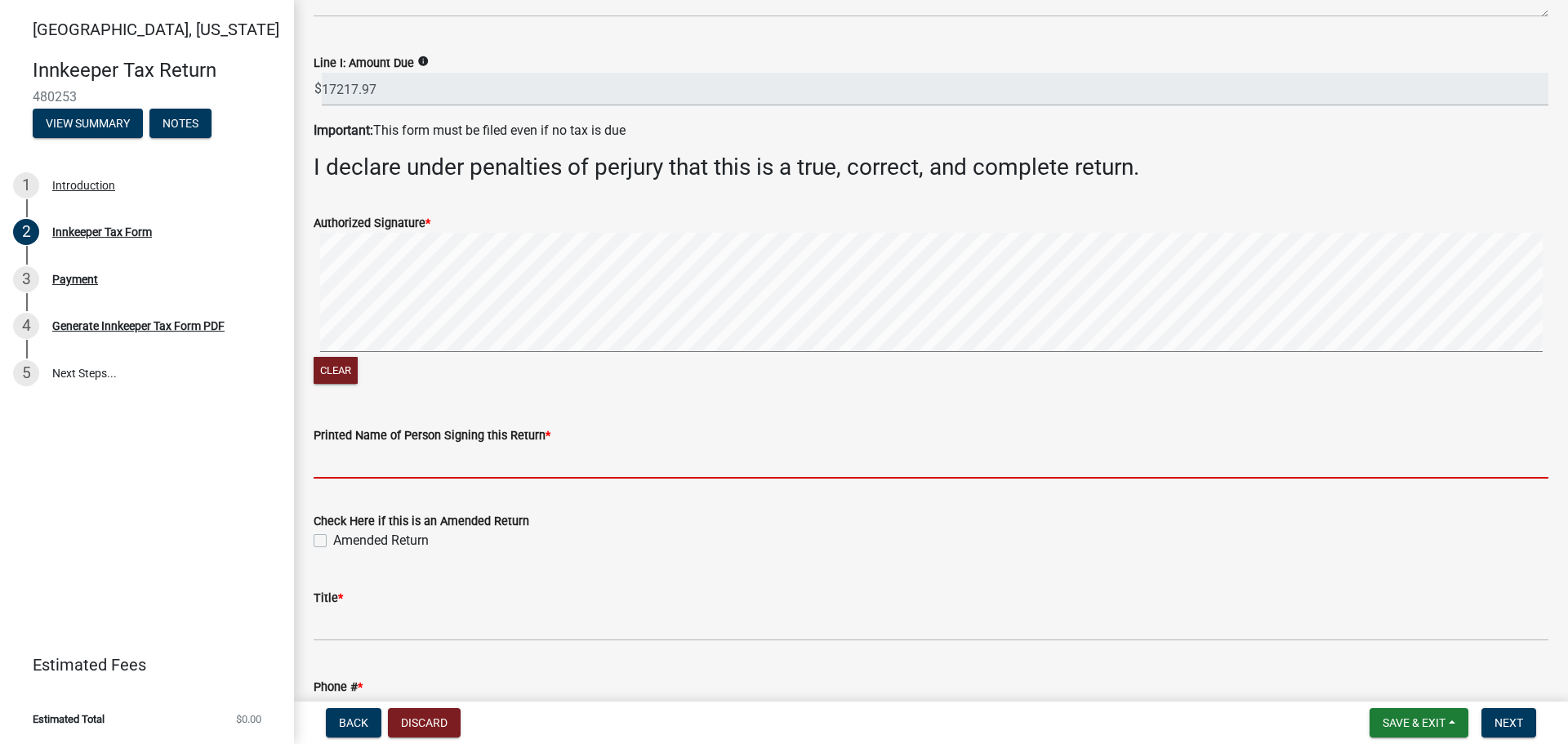
click at [353, 465] on input "Printed Name of Person Signing this Return *" at bounding box center [930, 461] width 1234 height 34
type input "[PERSON_NAME]"
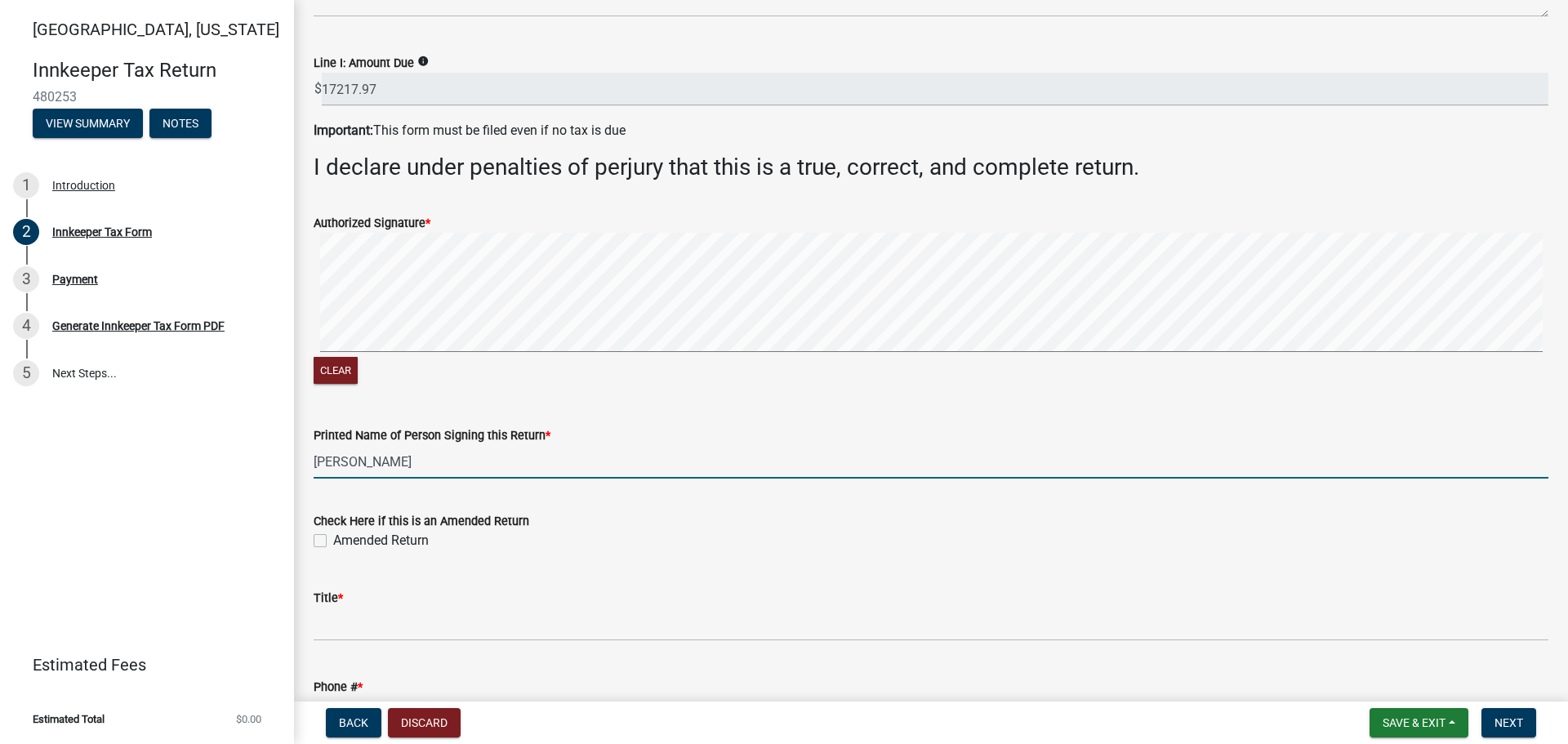
type input "8479970714"
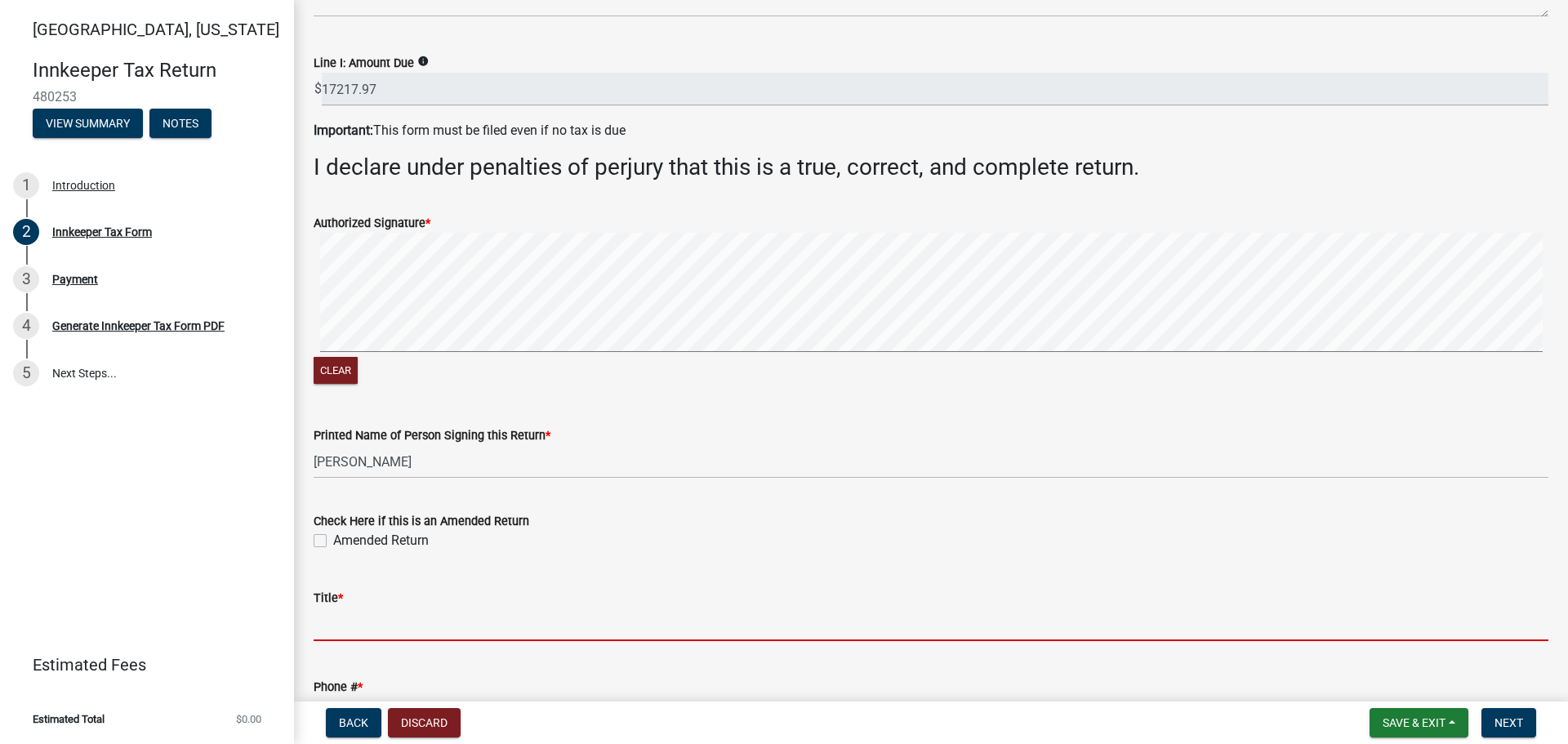
click at [350, 623] on input "Title *" at bounding box center [930, 624] width 1234 height 34
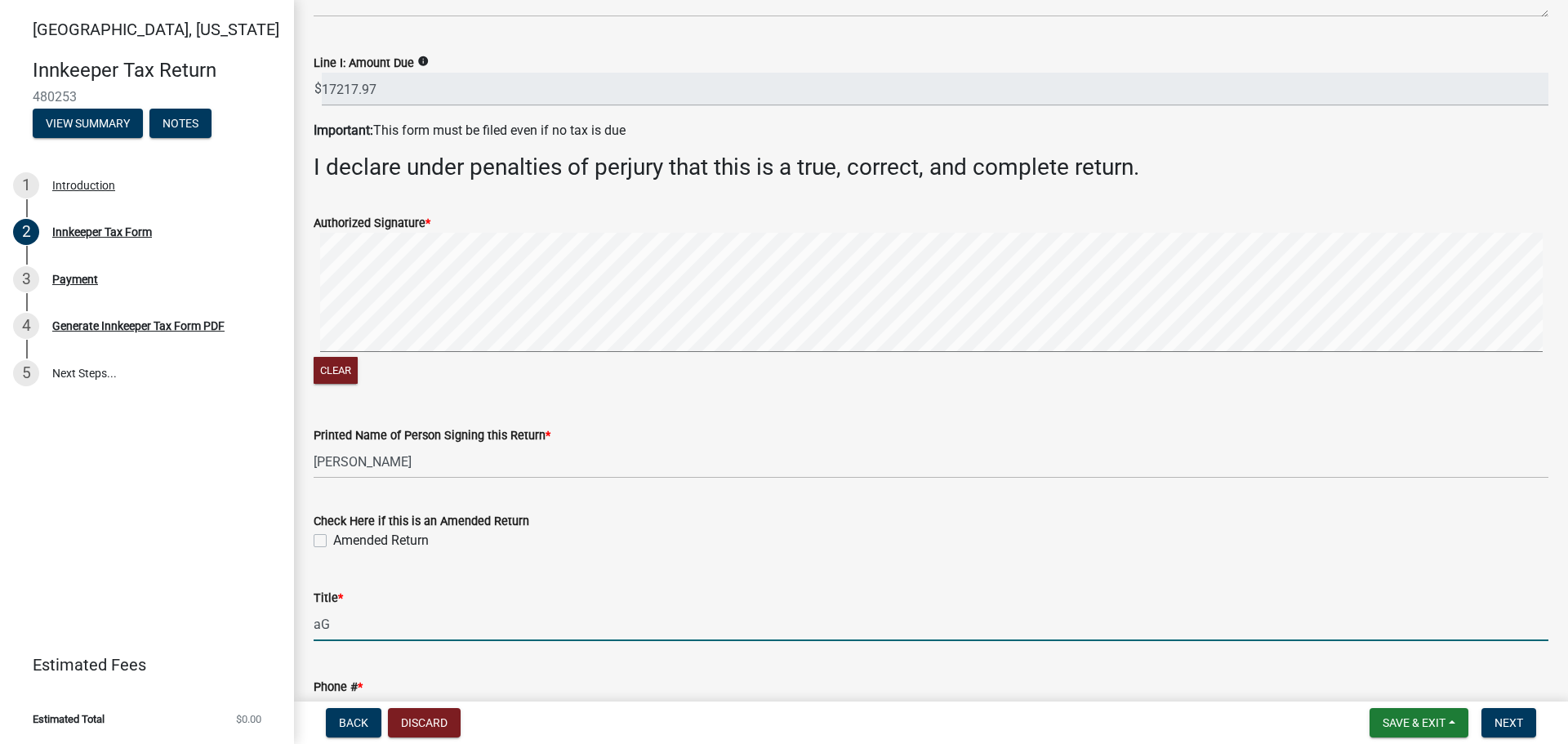
type input "a"
type input "Agent for Owner"
click at [461, 597] on div "Title *" at bounding box center [930, 597] width 1234 height 19
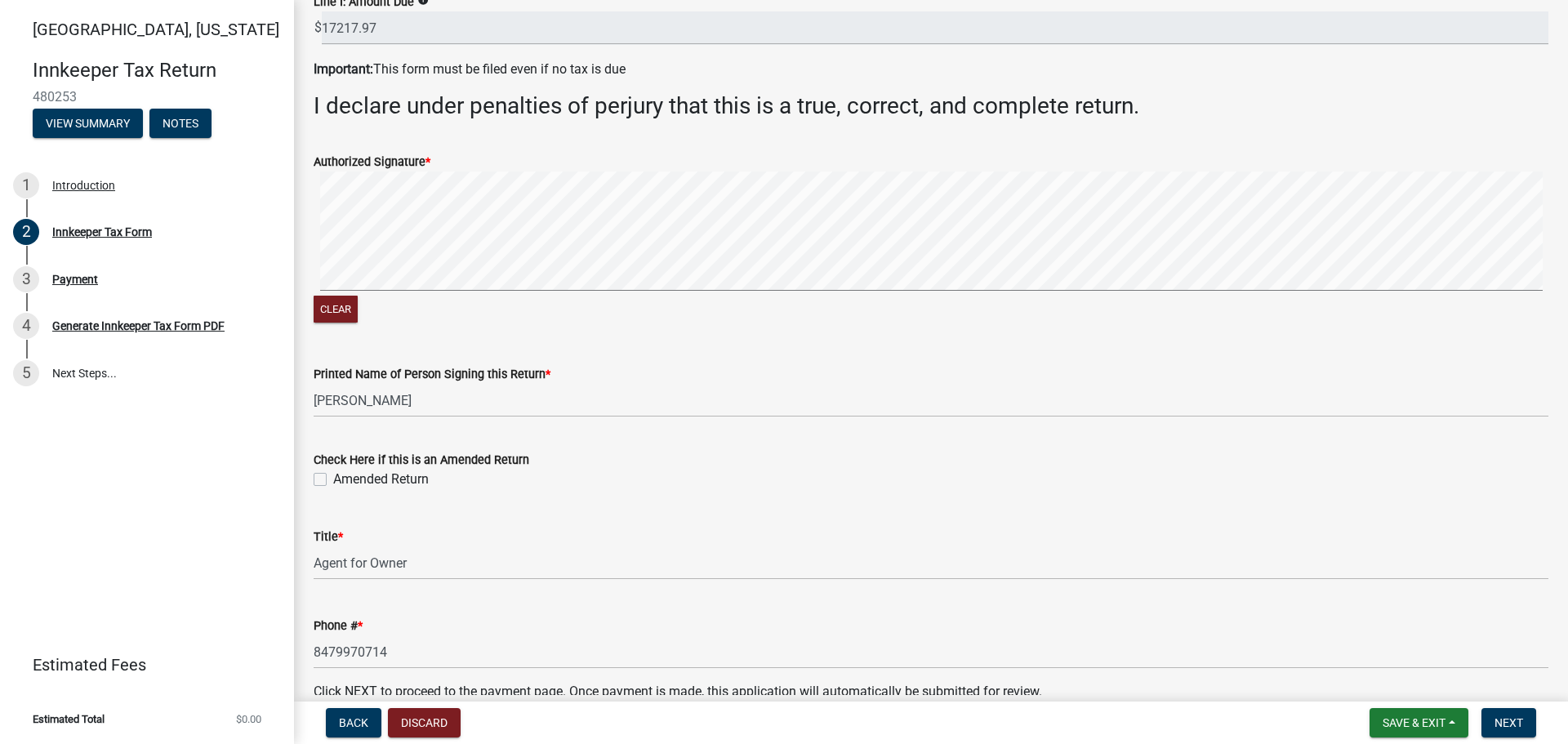
scroll to position [2594, 0]
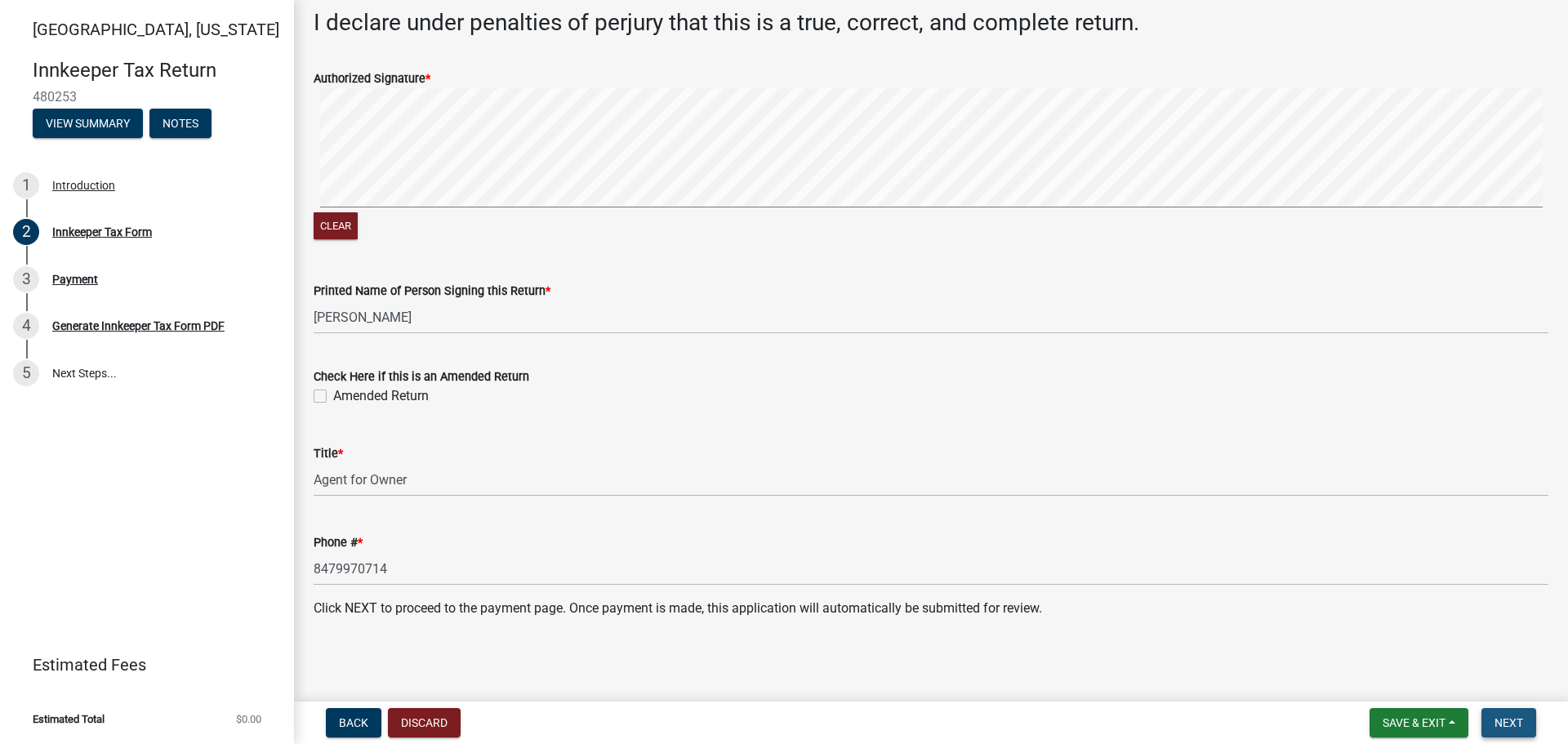
click at [1503, 721] on span "Next" at bounding box center [1508, 723] width 29 height 13
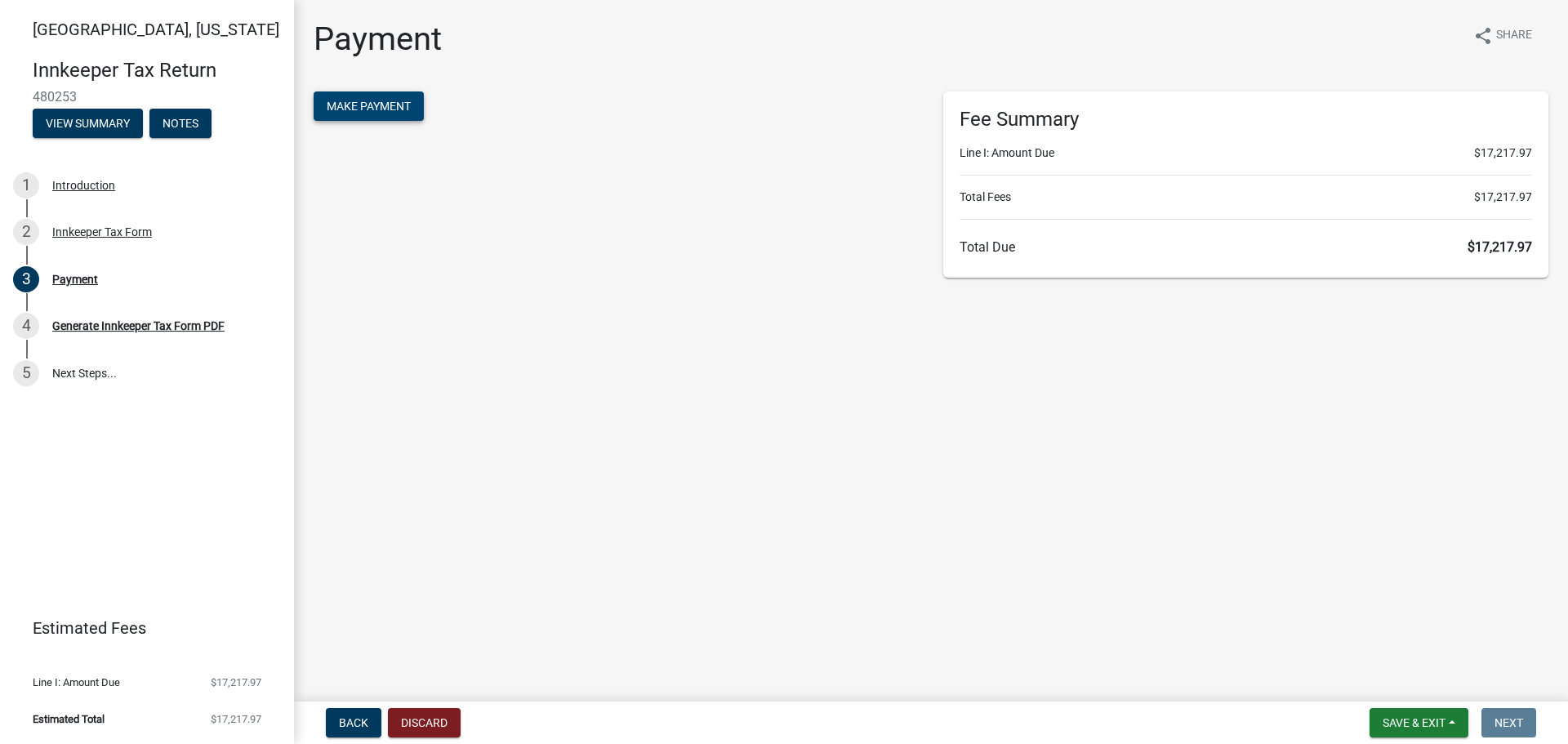
click at [341, 107] on span "Make Payment" at bounding box center [368, 107] width 84 height 13
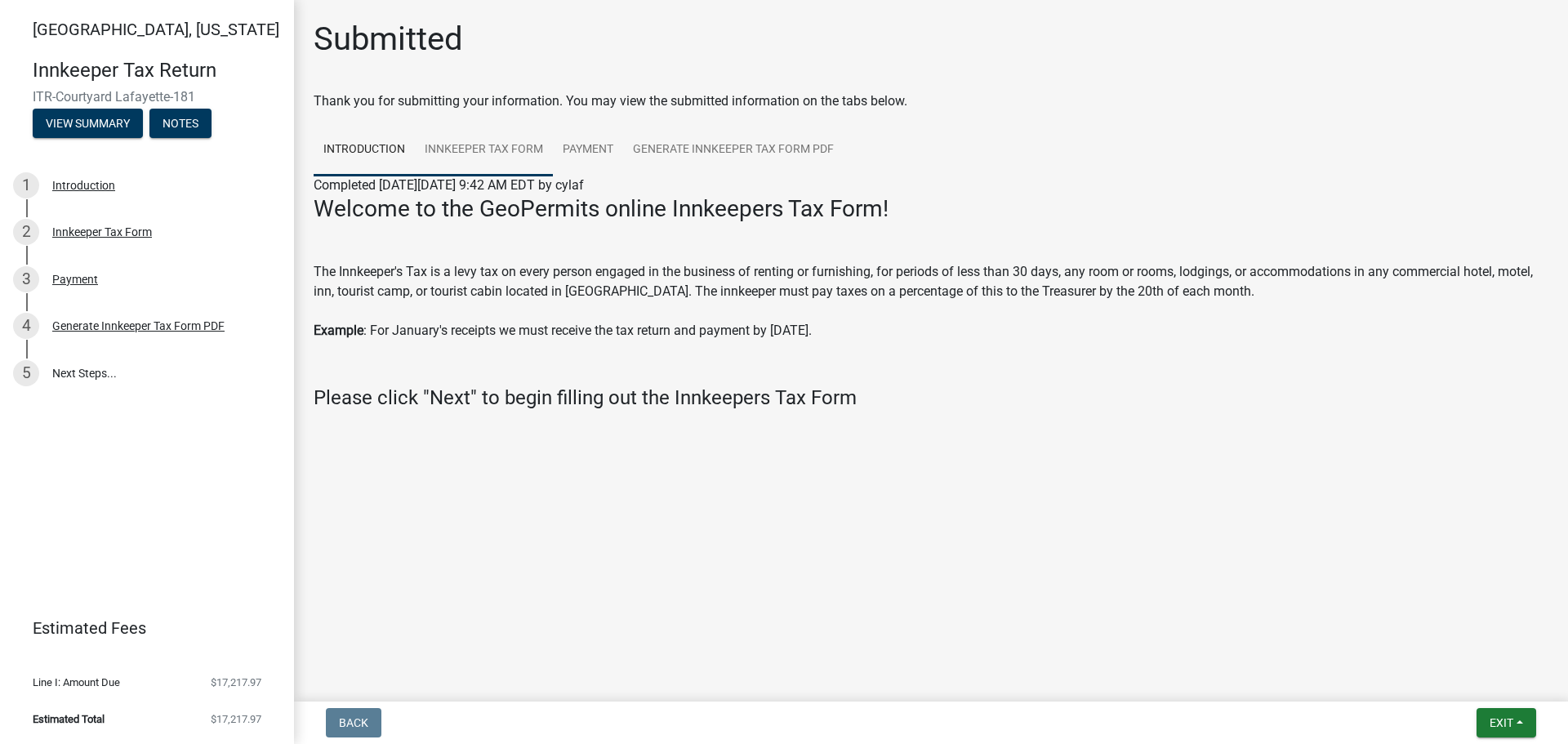
click at [451, 148] on link "Innkeeper Tax Form" at bounding box center [483, 150] width 138 height 52
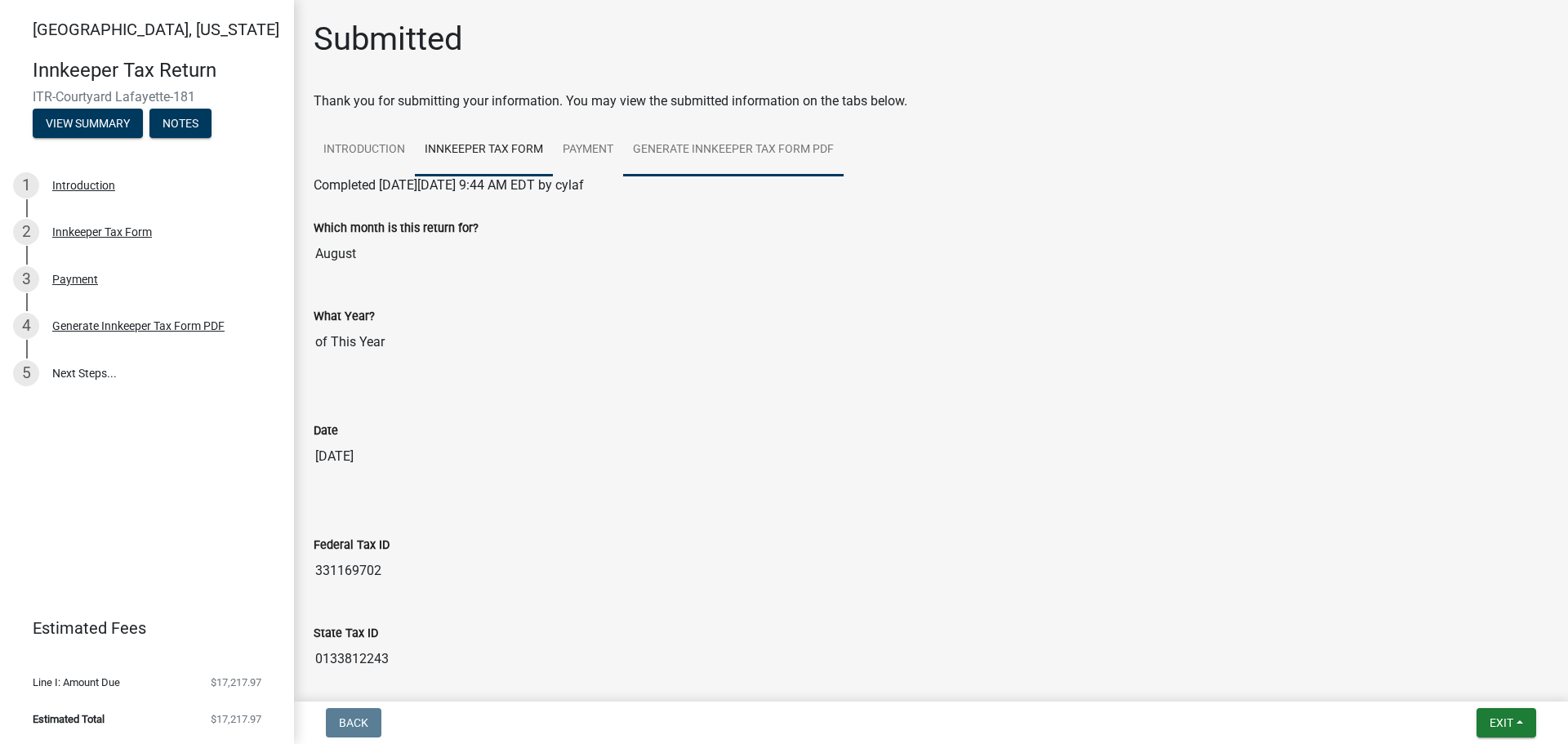
click at [748, 143] on link "Generate Innkeeper Tax Form PDF" at bounding box center [733, 150] width 221 height 52
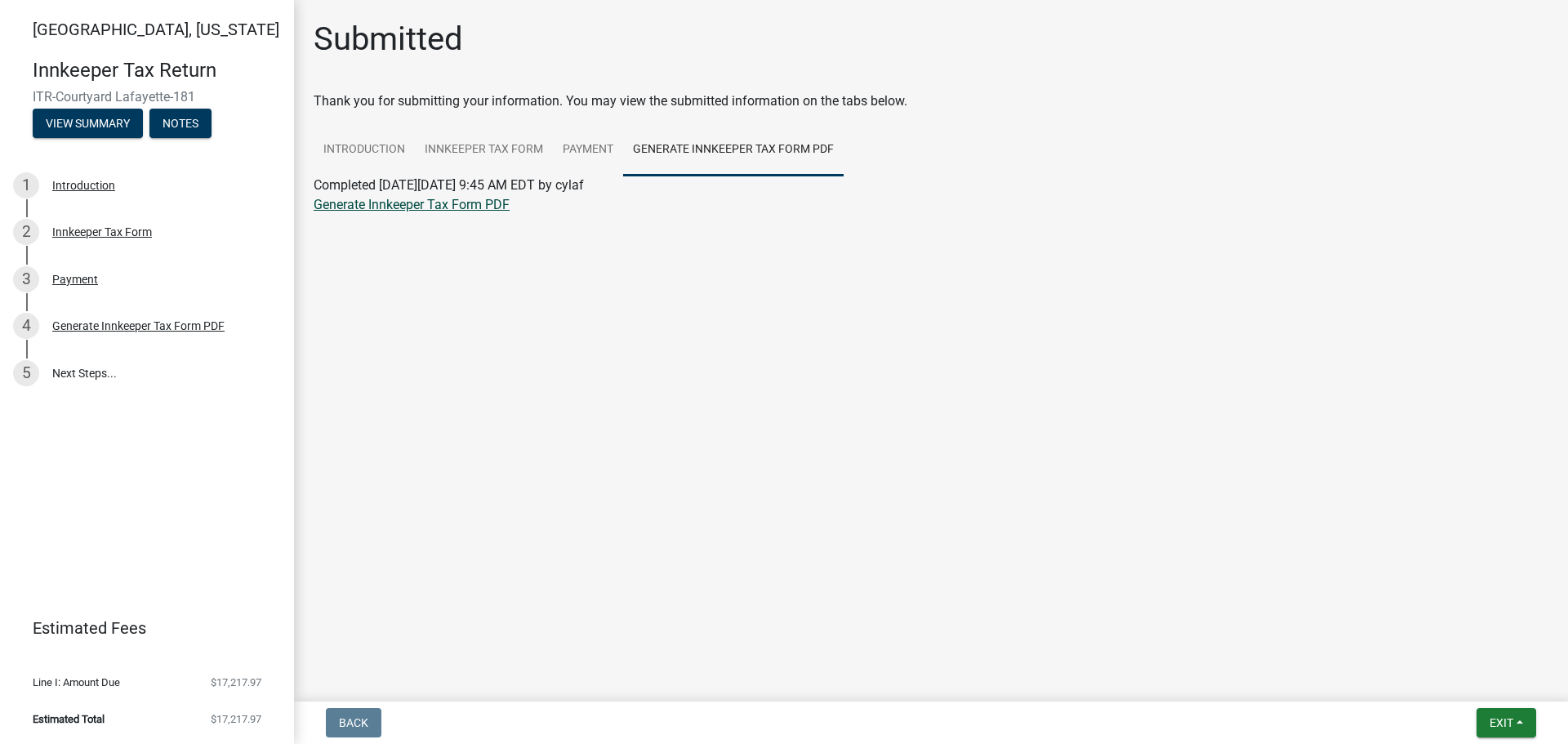
click at [440, 207] on link "Generate Innkeeper Tax Form PDF" at bounding box center [412, 205] width 196 height 15
click at [573, 150] on link "Payment" at bounding box center [588, 150] width 70 height 52
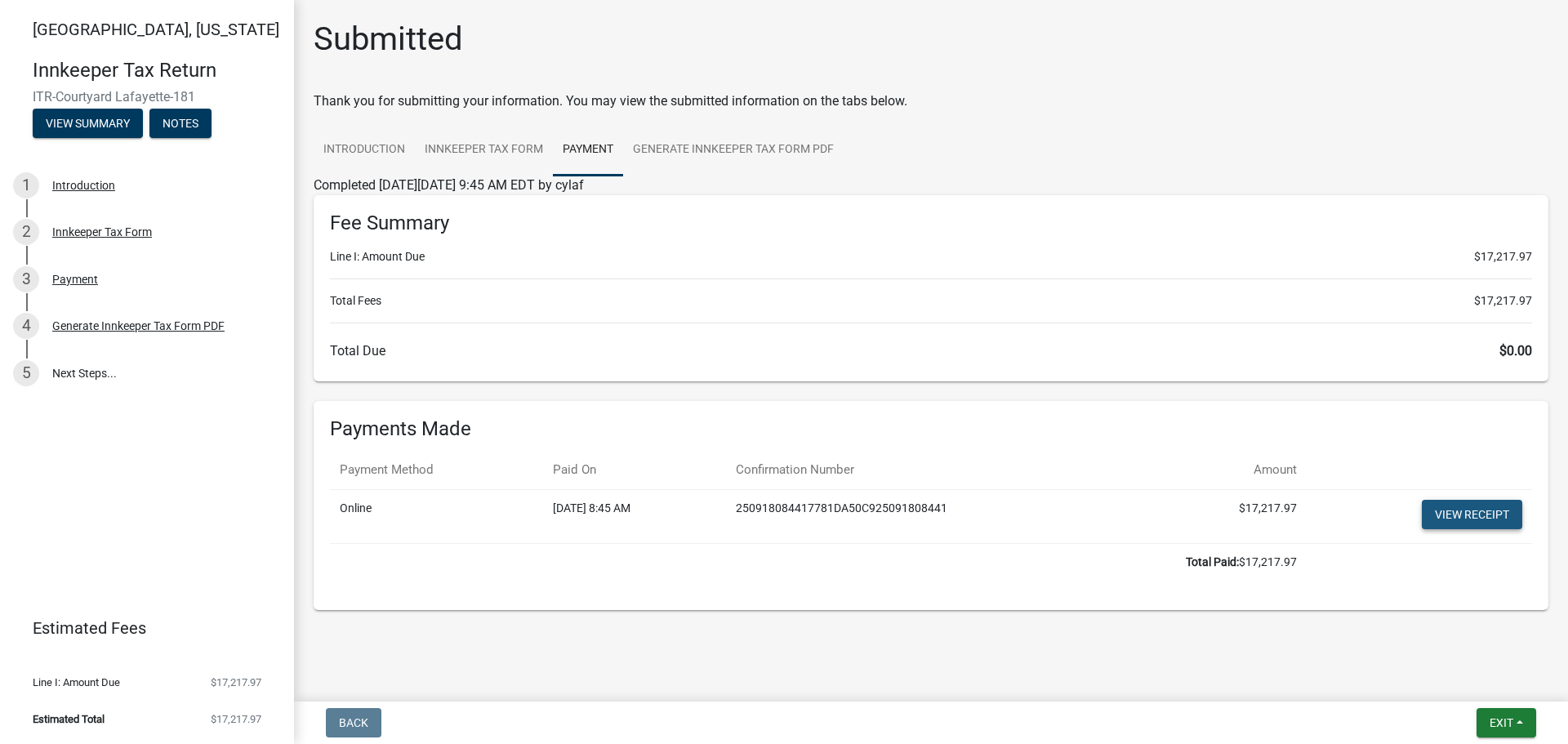
click at [1475, 519] on link "View receipt" at bounding box center [1472, 514] width 101 height 29
click at [1501, 716] on span "Exit" at bounding box center [1501, 723] width 23 height 13
click at [1469, 678] on button "Save & Exit" at bounding box center [1471, 679] width 131 height 39
